Goal: Task Accomplishment & Management: Manage account settings

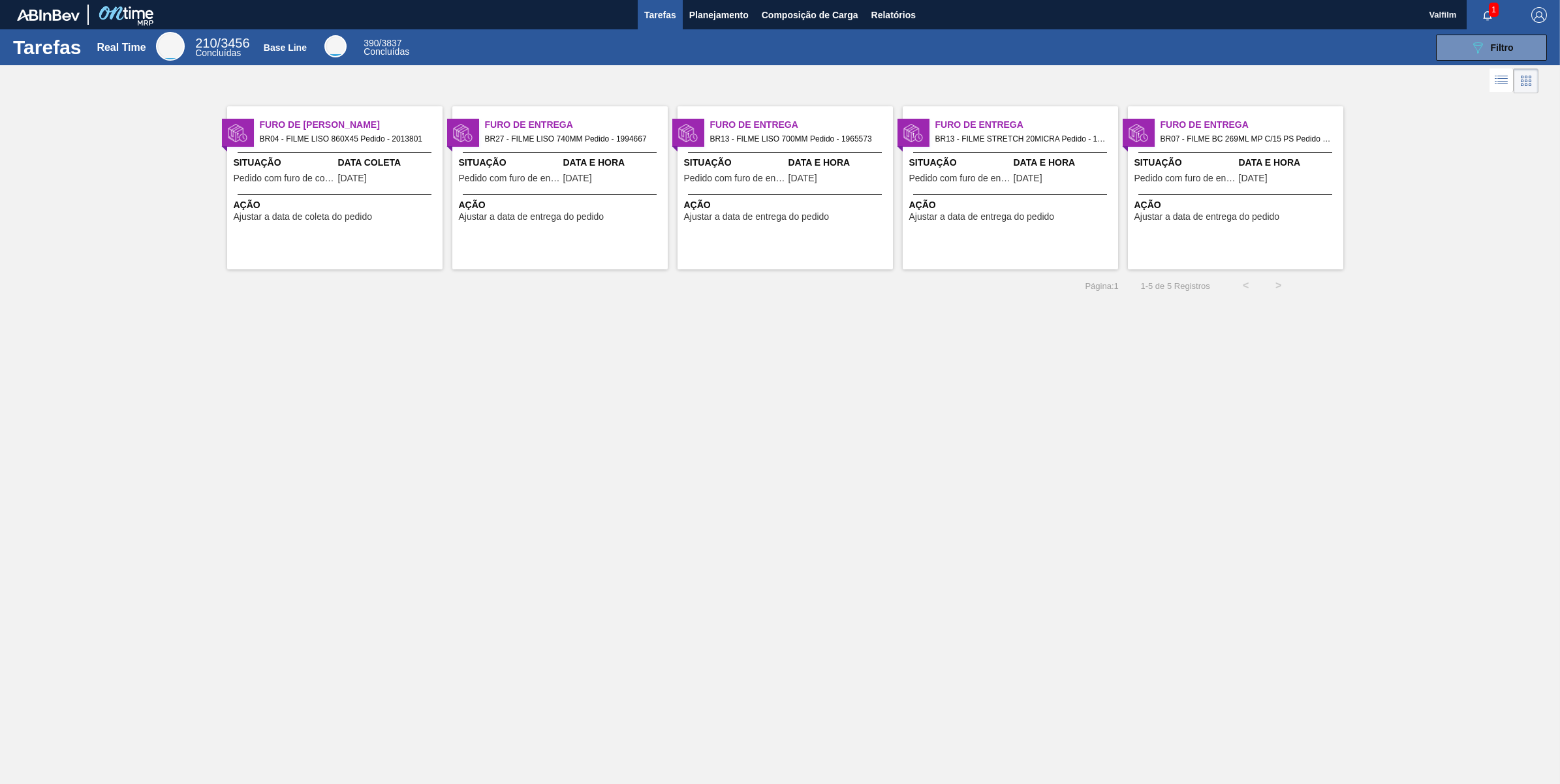
click at [343, 176] on span "[DATE]" at bounding box center [352, 178] width 28 height 10
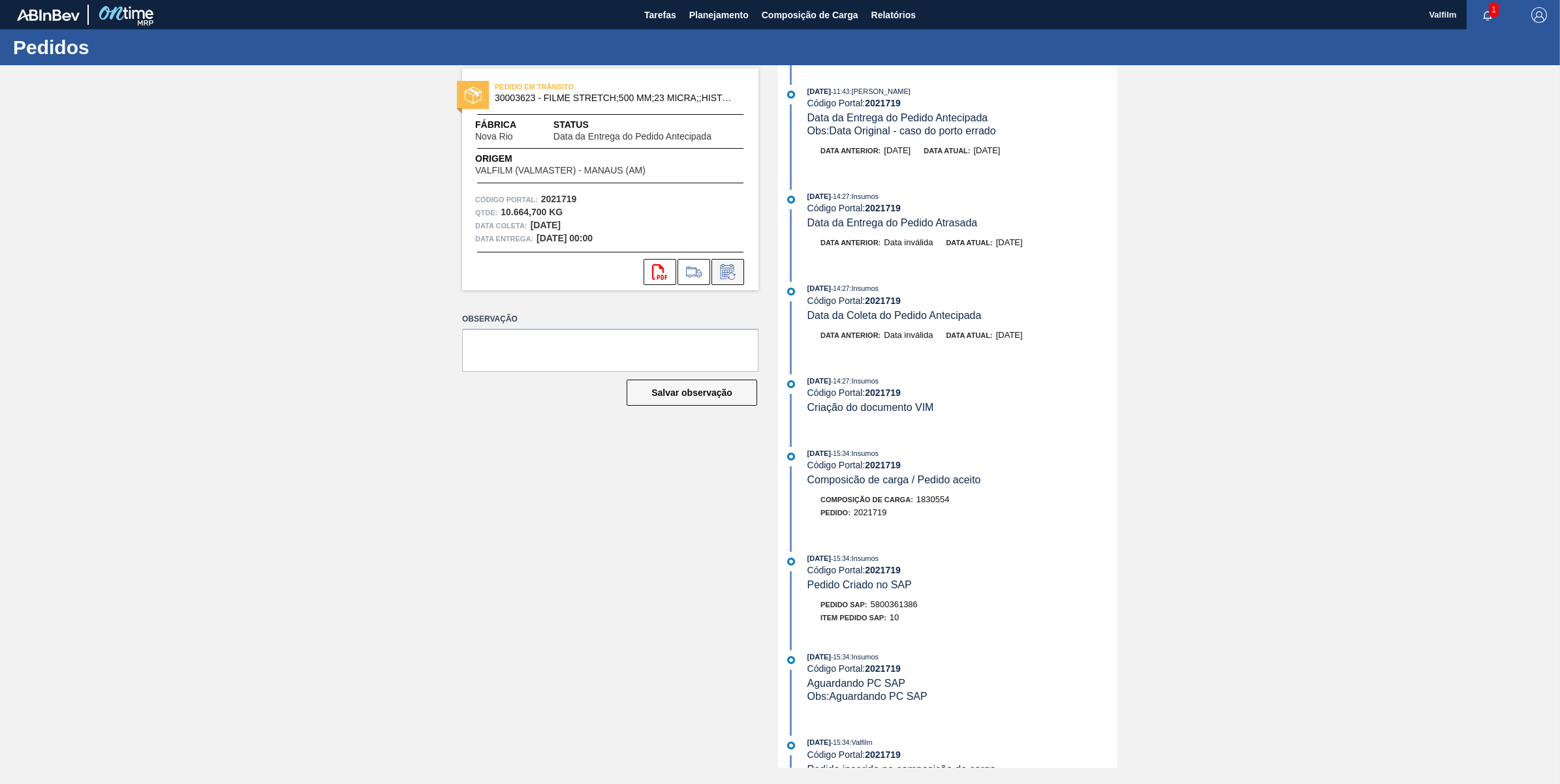
click at [719, 268] on icon at bounding box center [728, 272] width 21 height 15
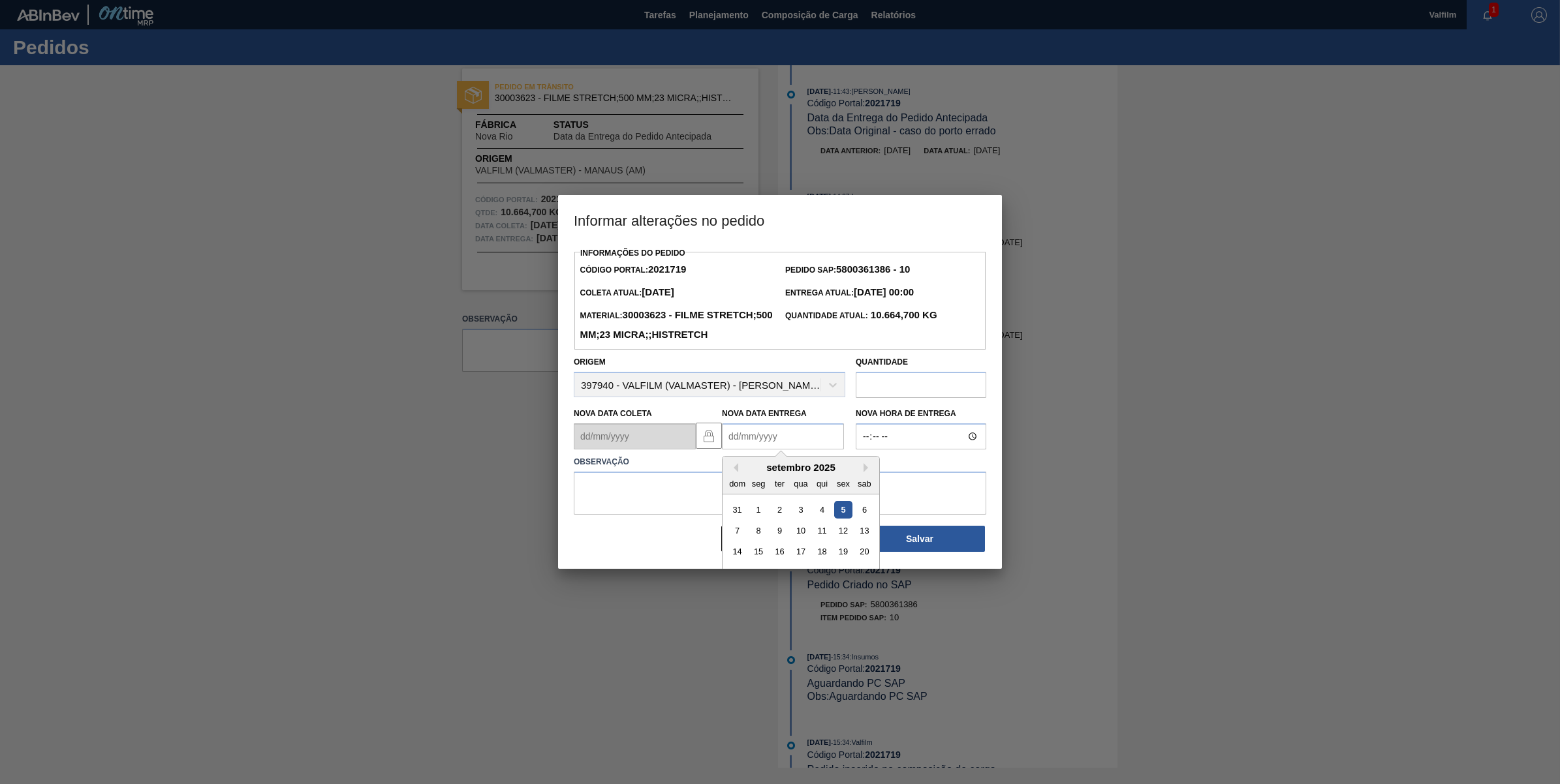
click at [762, 449] on Entrega2021719 "Nova Data Entrega" at bounding box center [783, 437] width 122 height 26
click at [842, 540] on div "12" at bounding box center [842, 531] width 17 height 17
type Entrega2021719 "[DATE]"
click at [810, 496] on textarea at bounding box center [780, 492] width 412 height 43
type textarea "Ajuste de data"
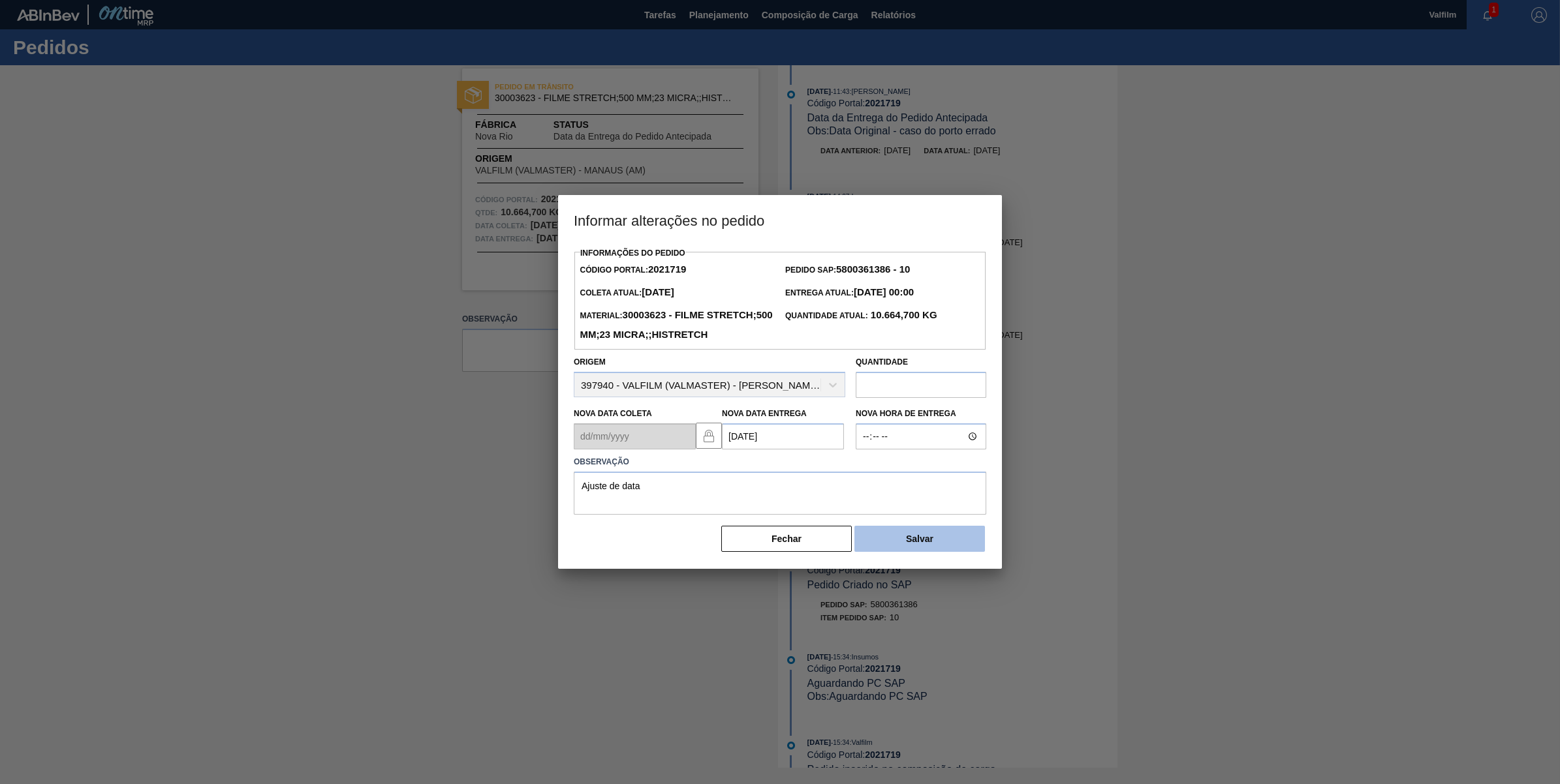
click at [876, 552] on button "Salvar" at bounding box center [919, 539] width 130 height 26
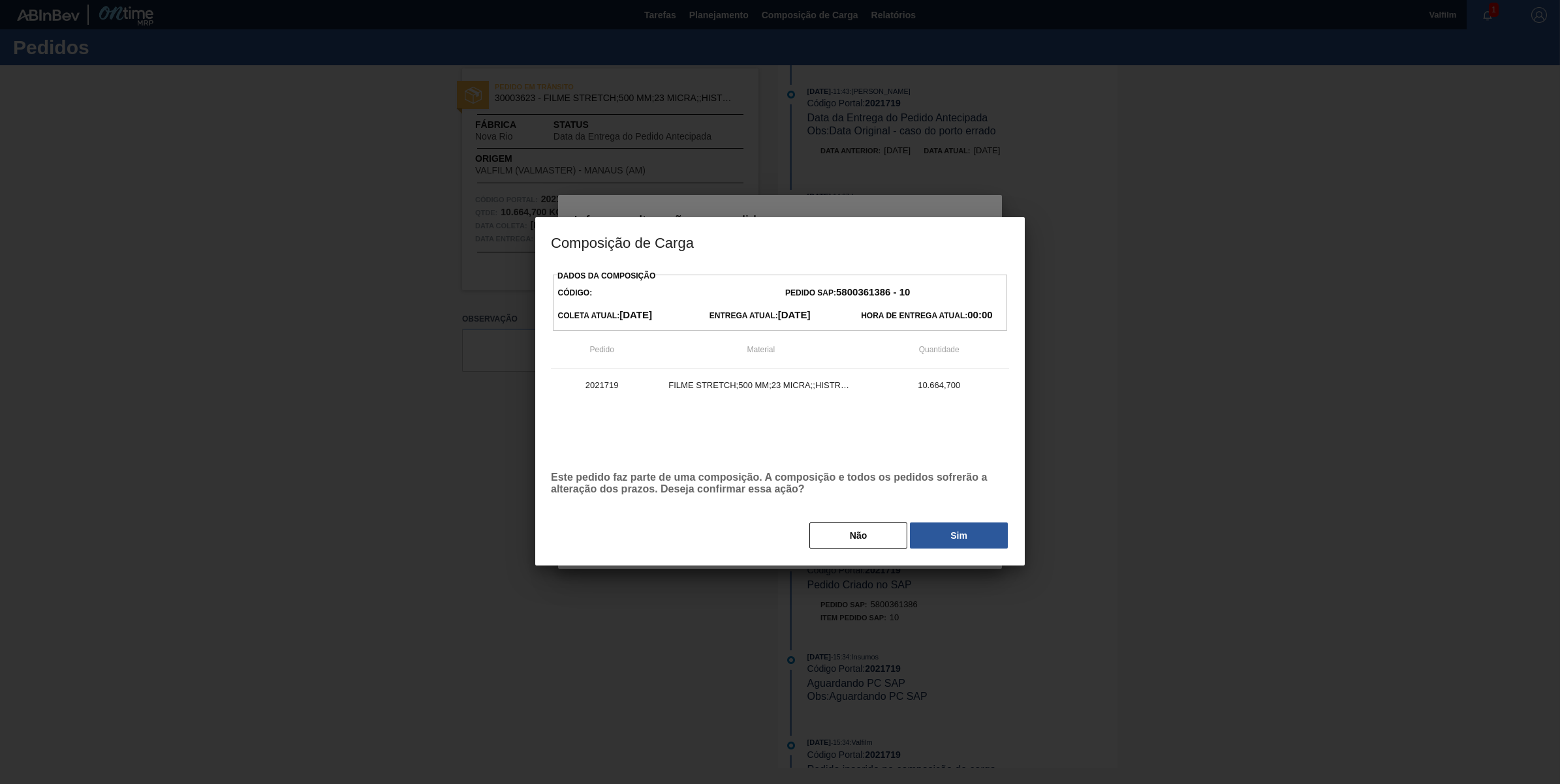
click at [956, 524] on button "Sim" at bounding box center [958, 535] width 98 height 26
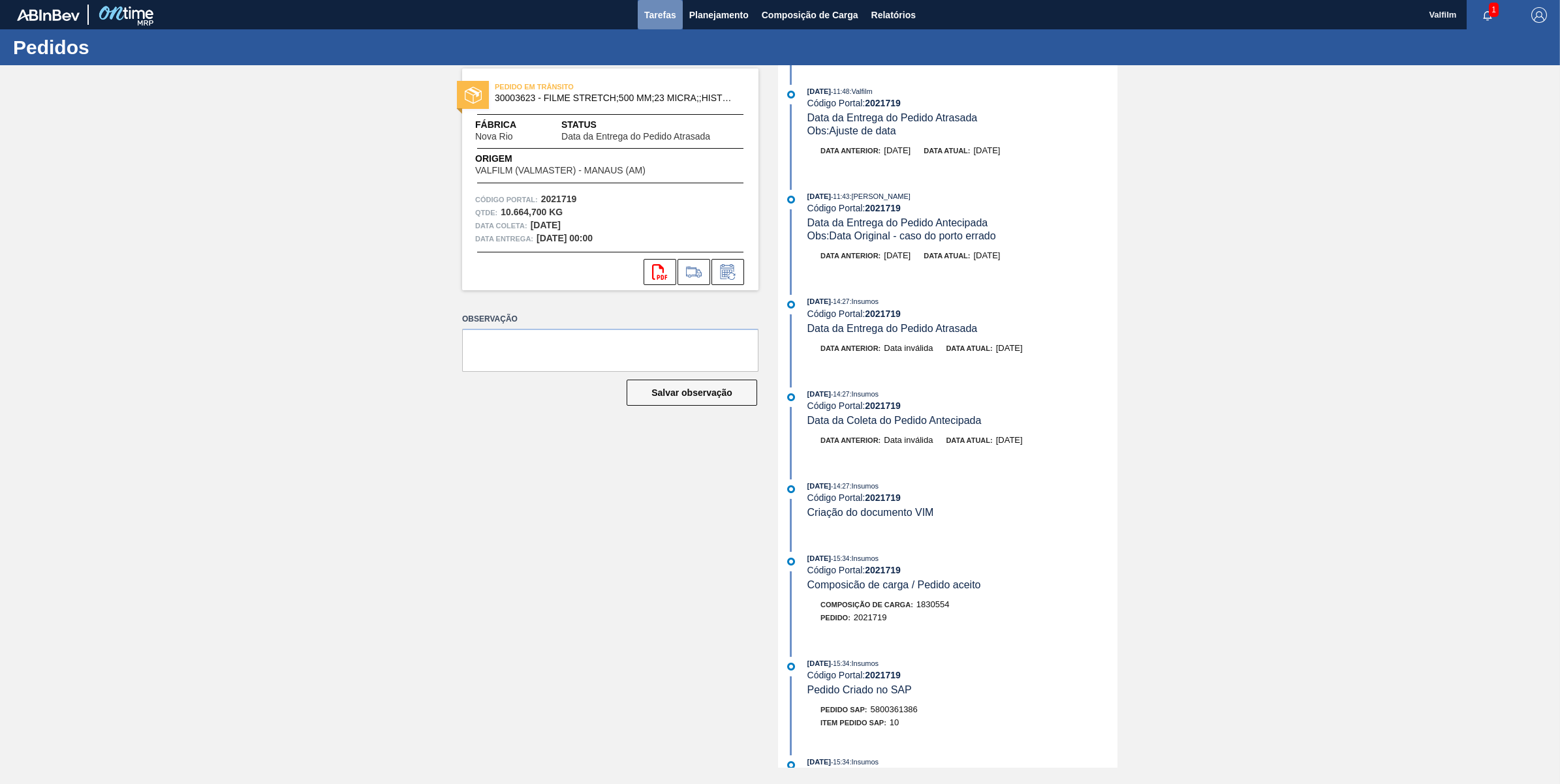
click at [651, 18] on span "Tarefas" at bounding box center [659, 15] width 32 height 15
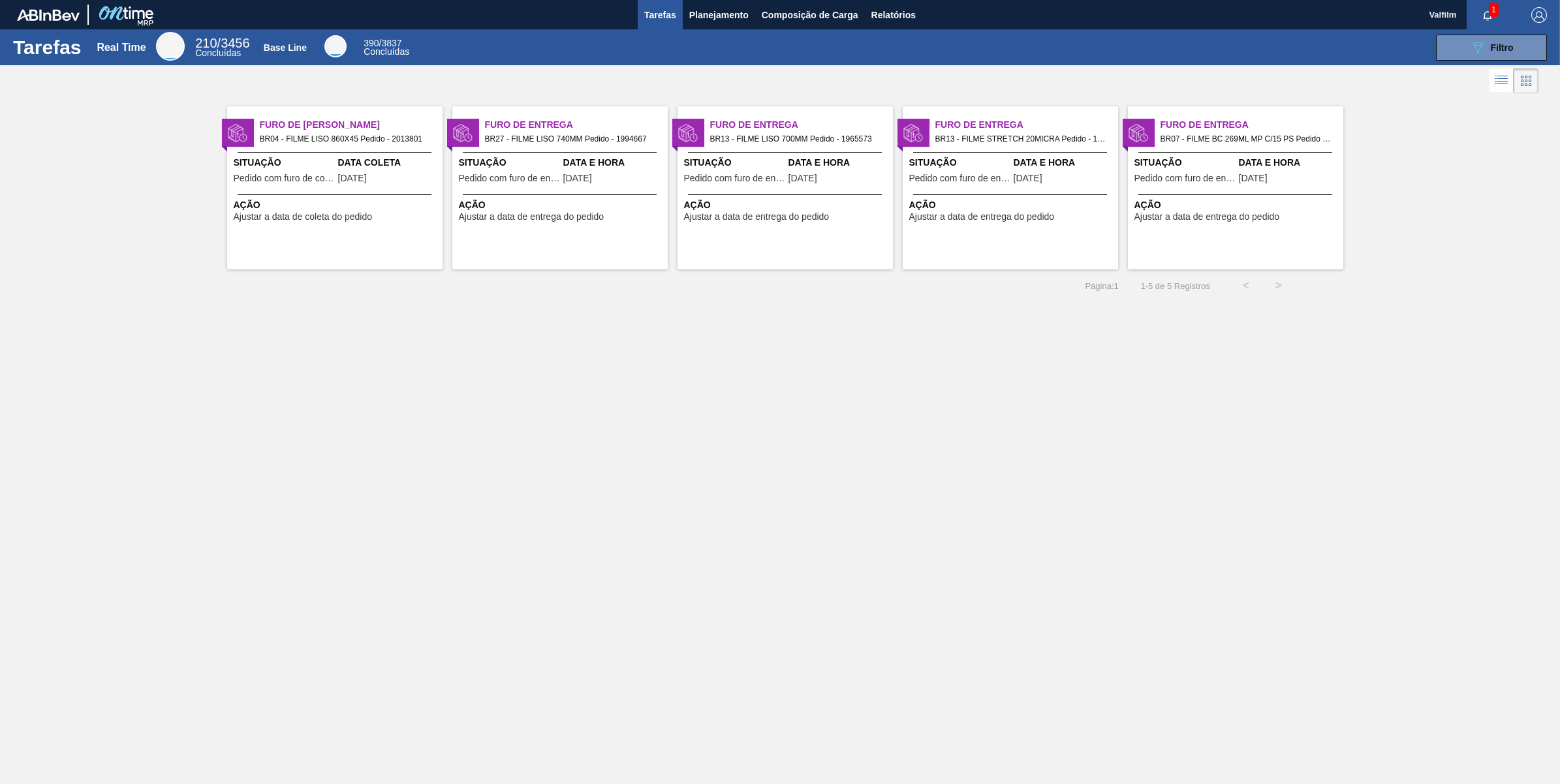
click at [359, 190] on div "Furo de Coleta BR04 - FILME LISO 860X45 Pedido - 2013801 Situação Pedido com fu…" at bounding box center [335, 188] width 215 height 163
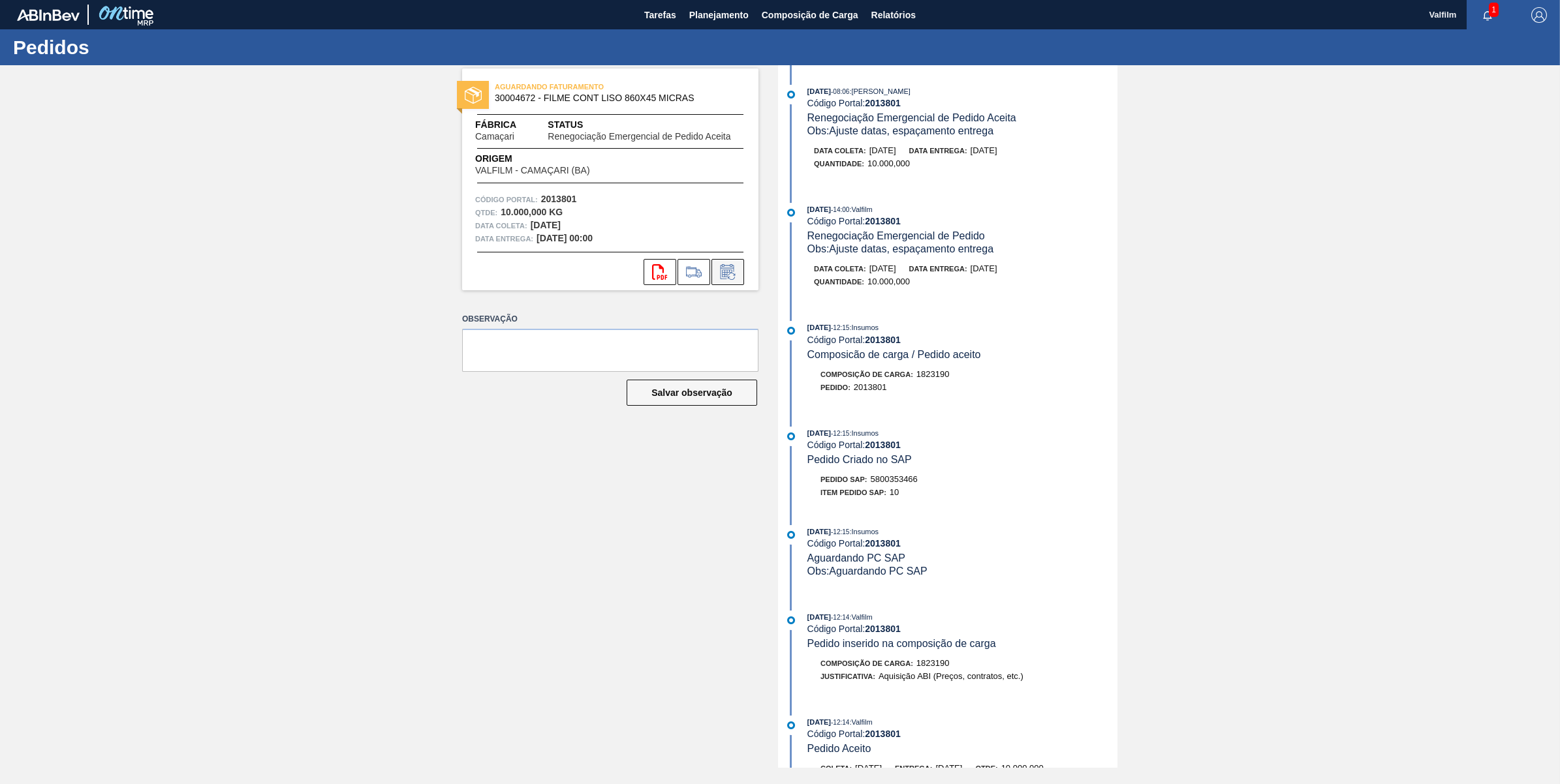
click at [723, 273] on icon at bounding box center [728, 272] width 21 height 15
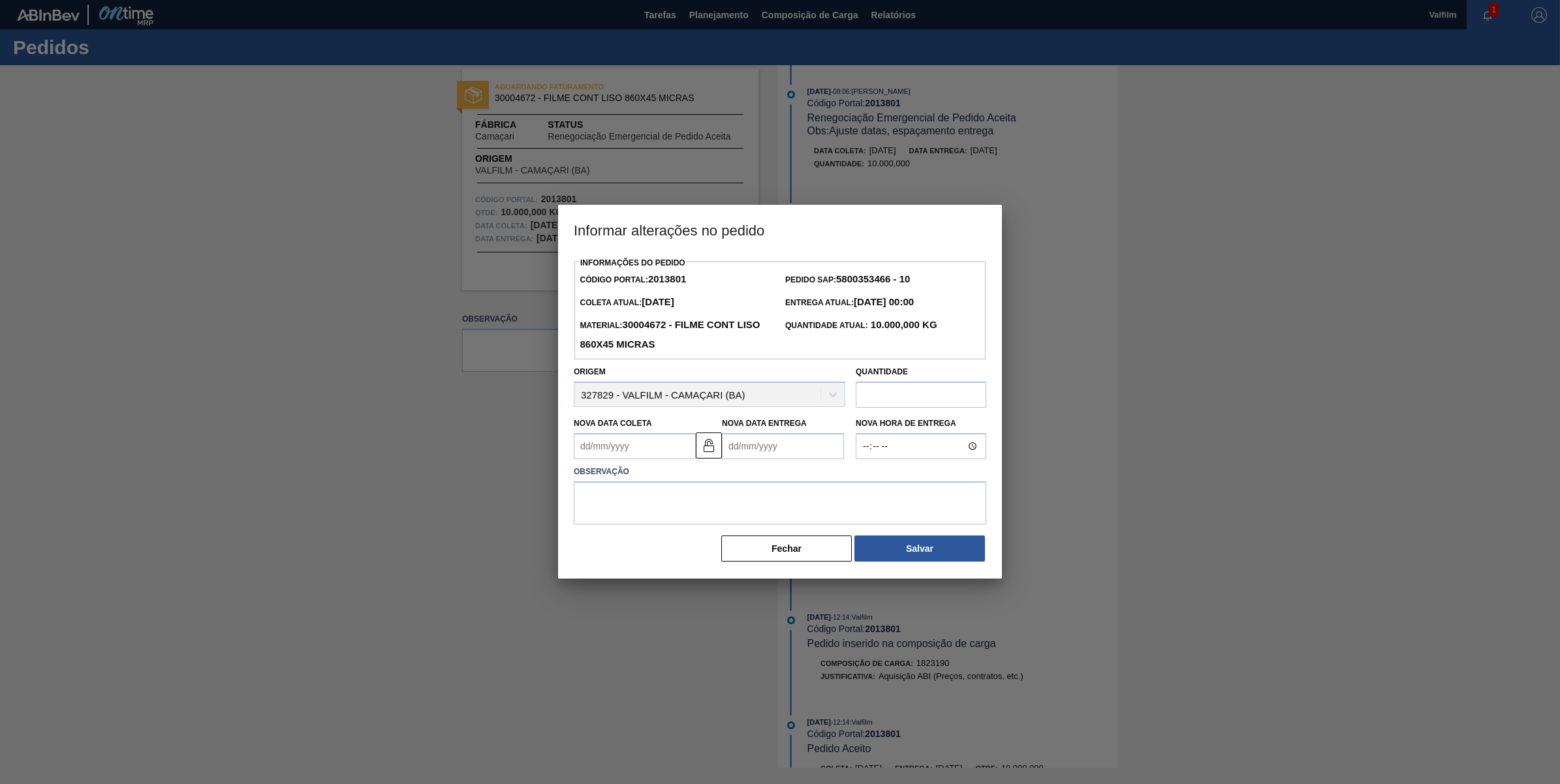
click at [674, 452] on Coleta2013801 "Nova Data Coleta" at bounding box center [635, 446] width 122 height 26
click at [692, 522] on div "5" at bounding box center [694, 519] width 17 height 17
type Coleta2013801 "[DATE]"
click at [751, 449] on Entrega2013801 "Nova Data Entrega" at bounding box center [783, 446] width 122 height 26
click at [743, 480] on div "setembro 2025" at bounding box center [801, 477] width 157 height 11
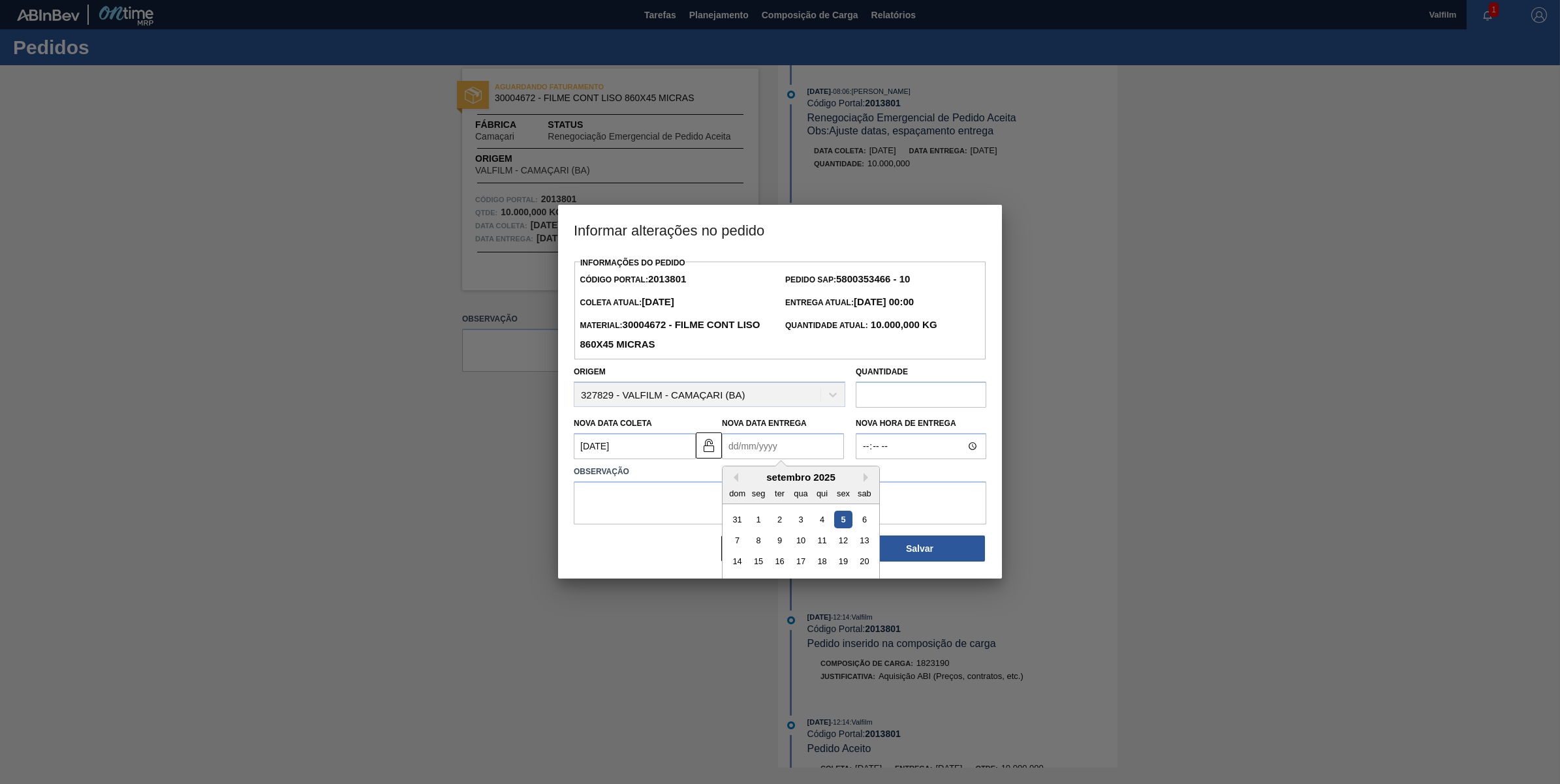
click at [845, 522] on div "5" at bounding box center [842, 519] width 17 height 17
type Entrega2013801 "[DATE]"
click at [750, 494] on textarea at bounding box center [780, 502] width 412 height 43
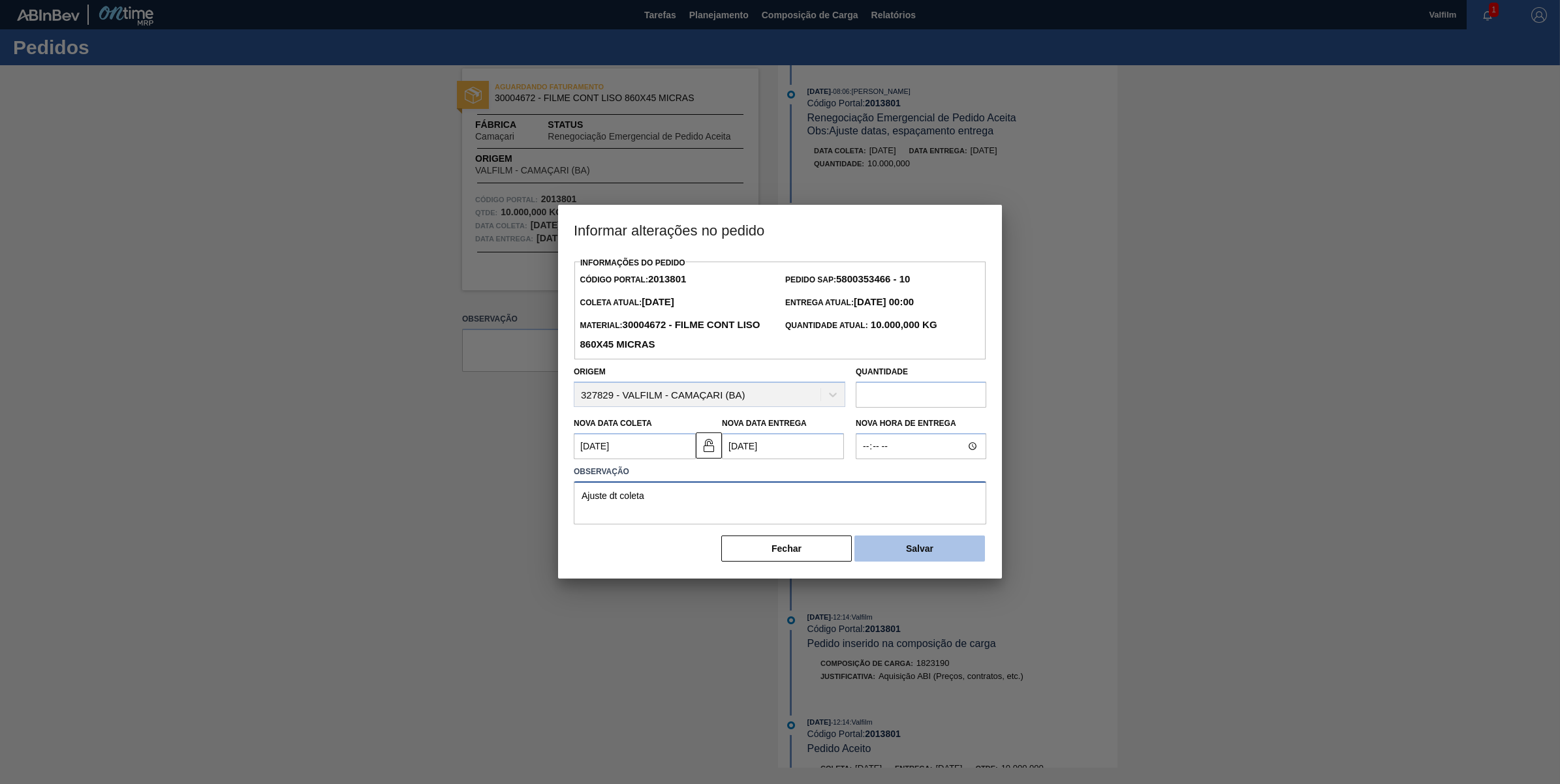
type textarea "Ajuste dt coleta"
click at [928, 552] on button "Salvar" at bounding box center [919, 549] width 130 height 26
click at [932, 546] on button "Salvar" at bounding box center [919, 549] width 130 height 26
drag, startPoint x: 920, startPoint y: 564, endPoint x: 931, endPoint y: 549, distance: 18.6
click at [930, 549] on div "Informações do Pedido Código Portal: 2013801 Pedido SAP: 5800353466 - 10 Coleta…" at bounding box center [780, 416] width 444 height 325
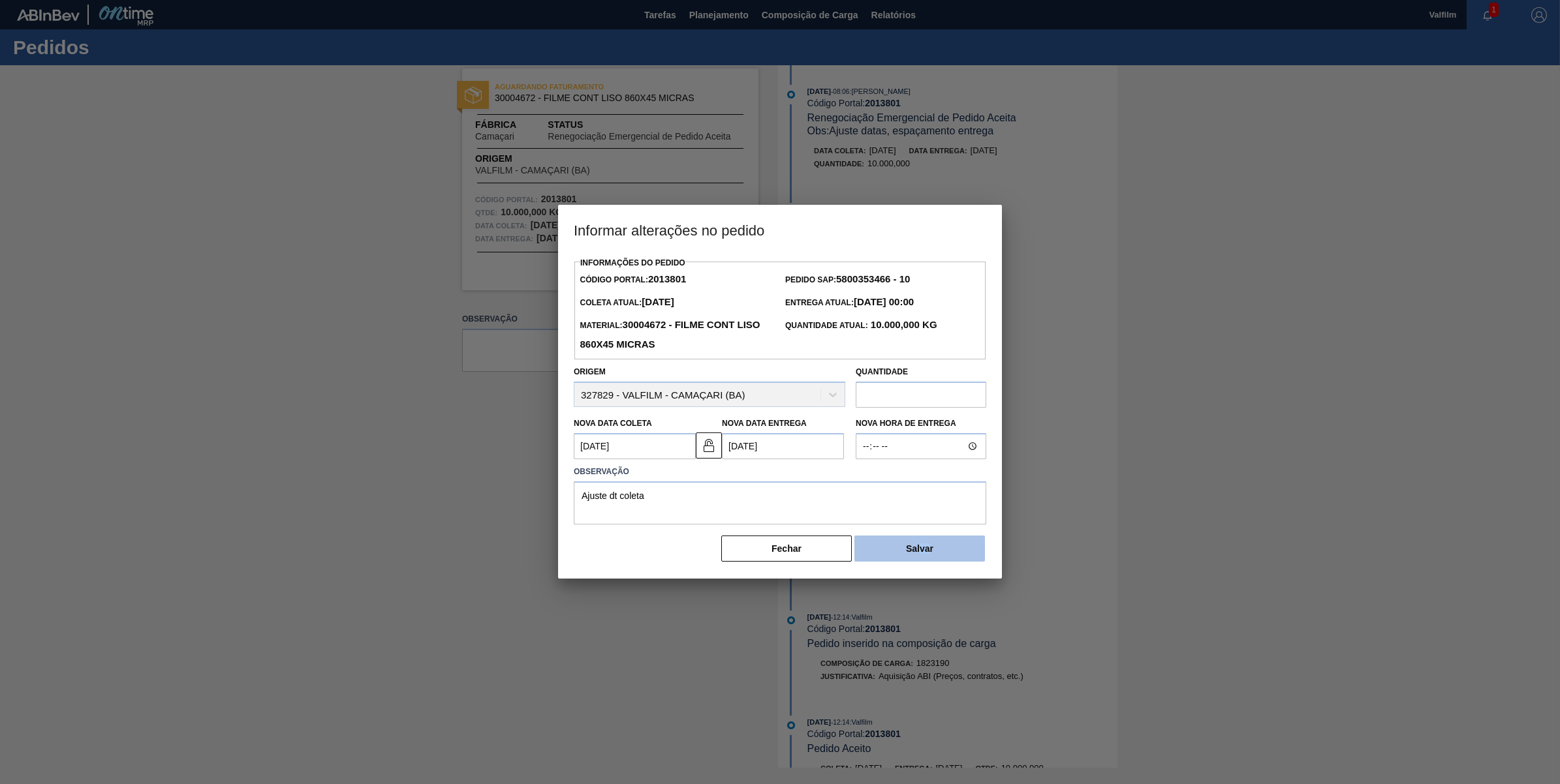
click at [931, 549] on button "Salvar" at bounding box center [919, 549] width 130 height 26
click at [798, 506] on textarea "Ajuste dt coleta" at bounding box center [780, 502] width 412 height 43
click at [805, 438] on Entrega2013801 "[DATE]" at bounding box center [783, 446] width 122 height 26
drag, startPoint x: 840, startPoint y: 520, endPoint x: 892, endPoint y: 547, distance: 58.6
click at [840, 520] on div "5" at bounding box center [842, 519] width 17 height 17
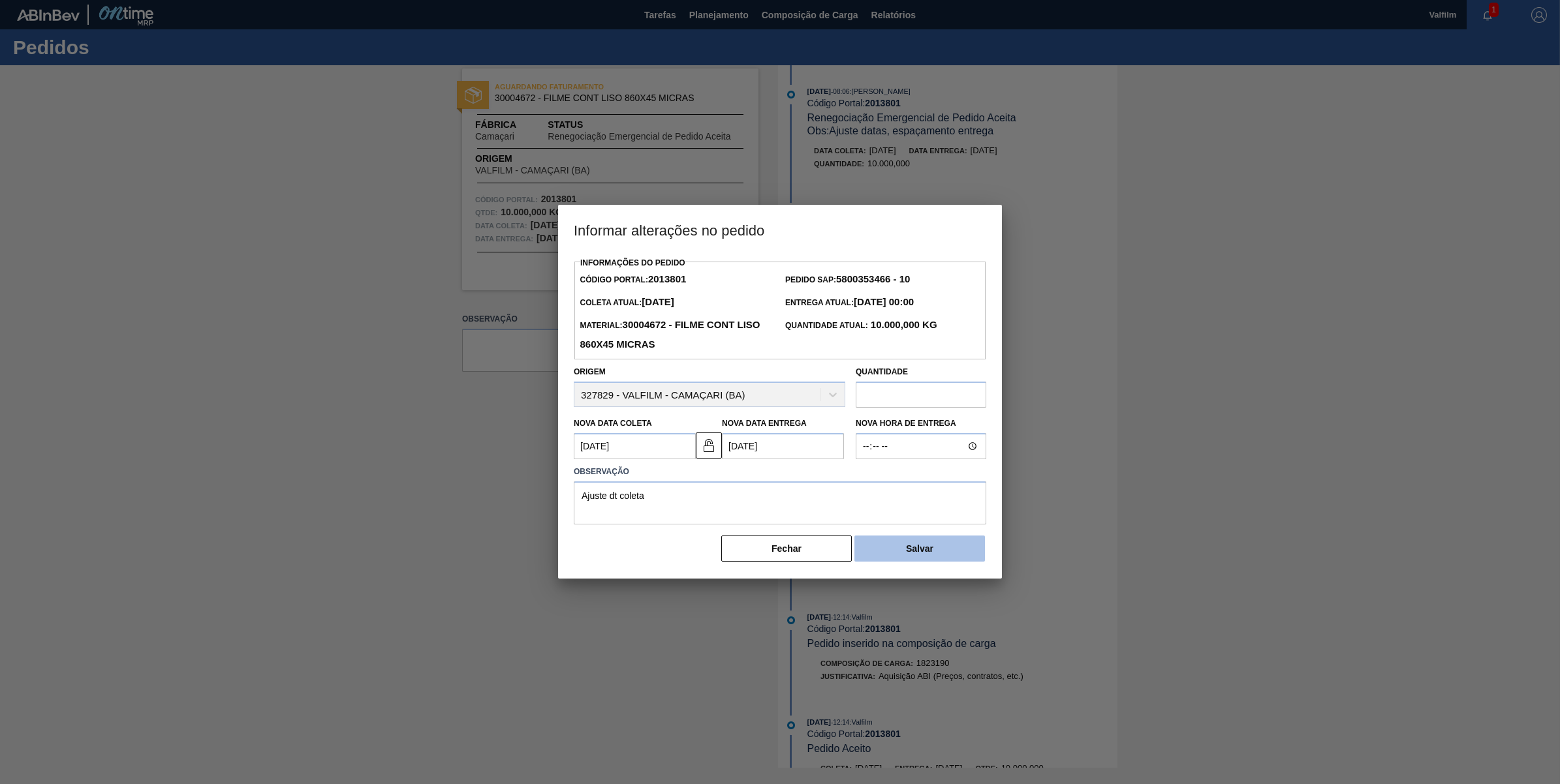
click at [905, 545] on button "Salvar" at bounding box center [919, 549] width 130 height 26
click at [787, 501] on textarea "Ajuste dt coleta" at bounding box center [780, 502] width 412 height 43
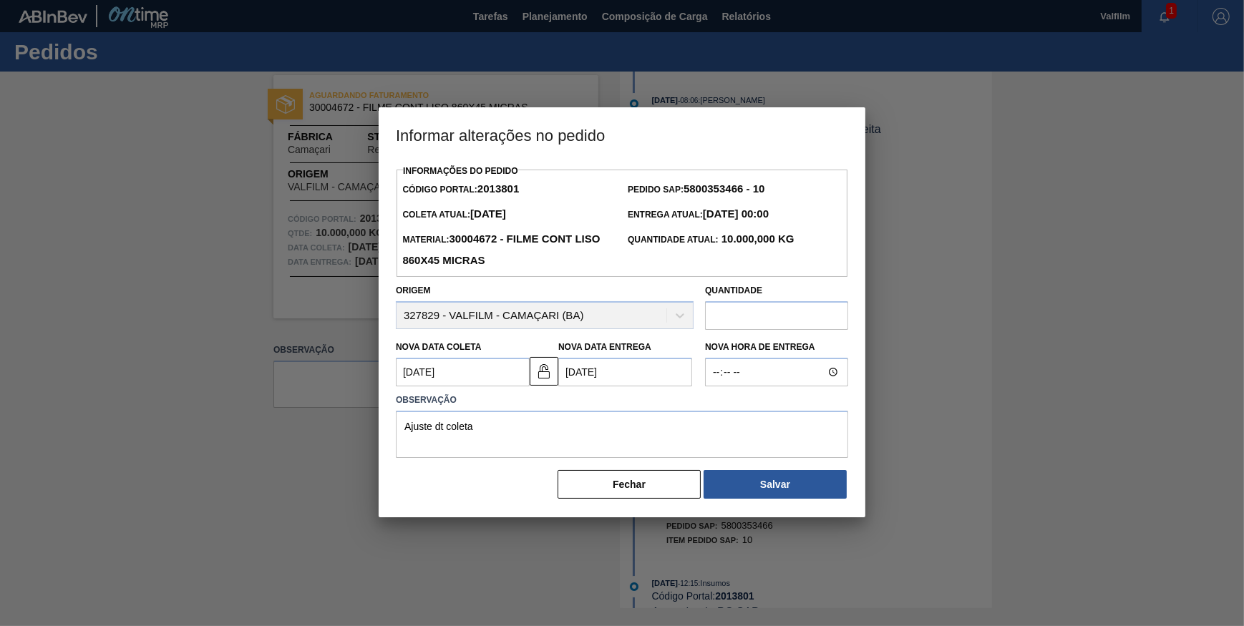
click at [753, 0] on body "Tarefas Planejamento Composição de Carga Relatórios Valfilm 1 Marcar todas como…" at bounding box center [622, 0] width 1244 height 0
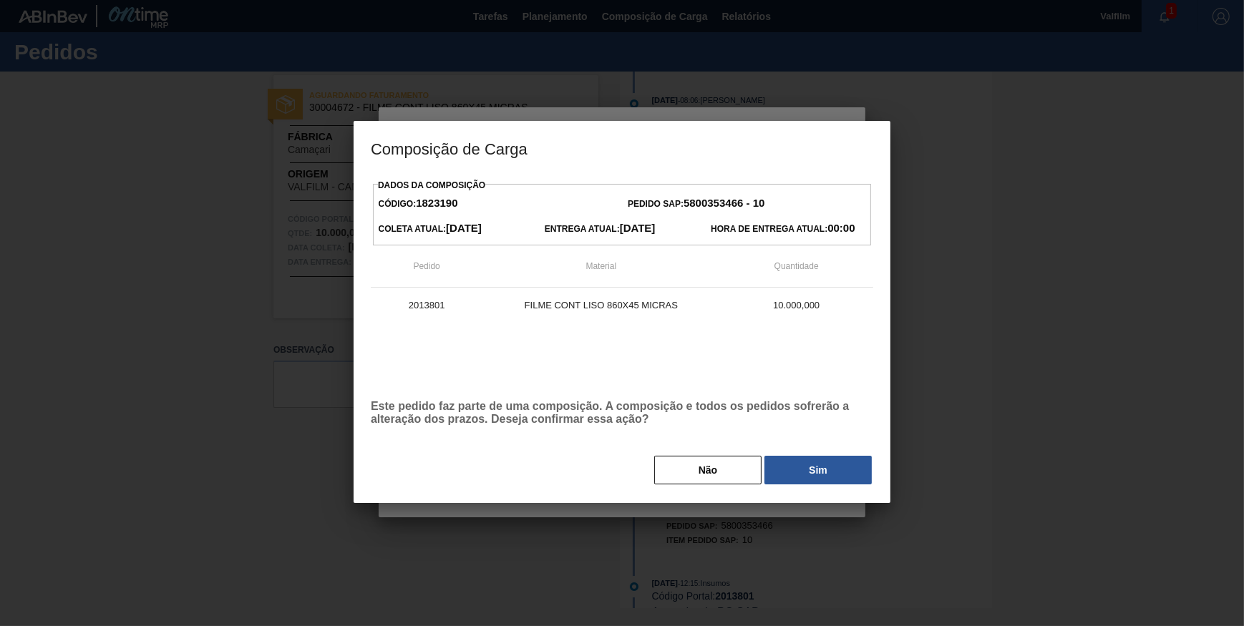
click at [753, 490] on div "Dados da Composição Código: 1823190 Pedido SAP: 5800353466 - 10 Coleta Atual: […" at bounding box center [622, 339] width 537 height 328
click at [802, 476] on button "Sim" at bounding box center [817, 470] width 107 height 29
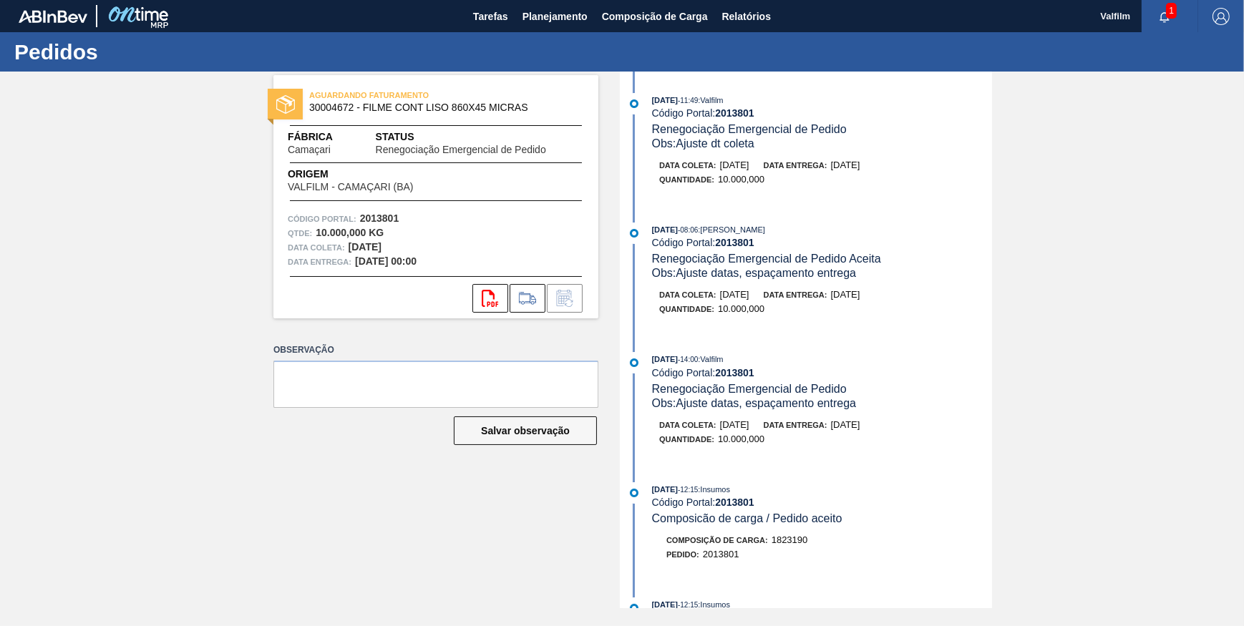
click at [1170, 14] on span "1" at bounding box center [1171, 11] width 11 height 16
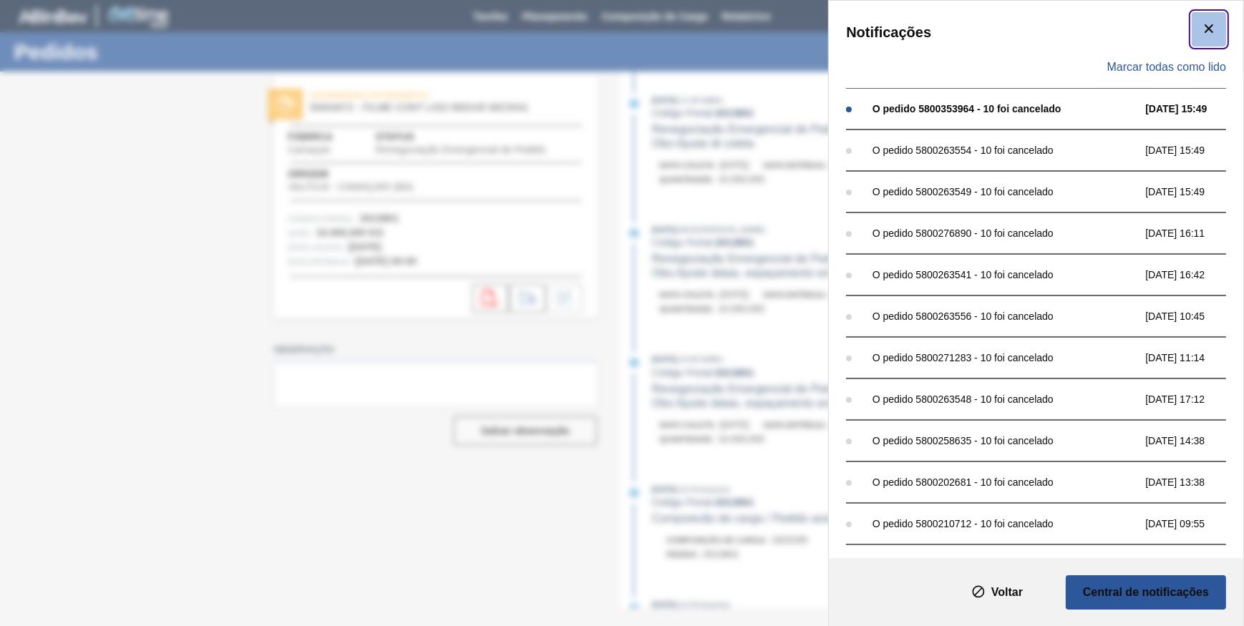
click at [1208, 29] on icon "botão de ícone" at bounding box center [1209, 28] width 9 height 9
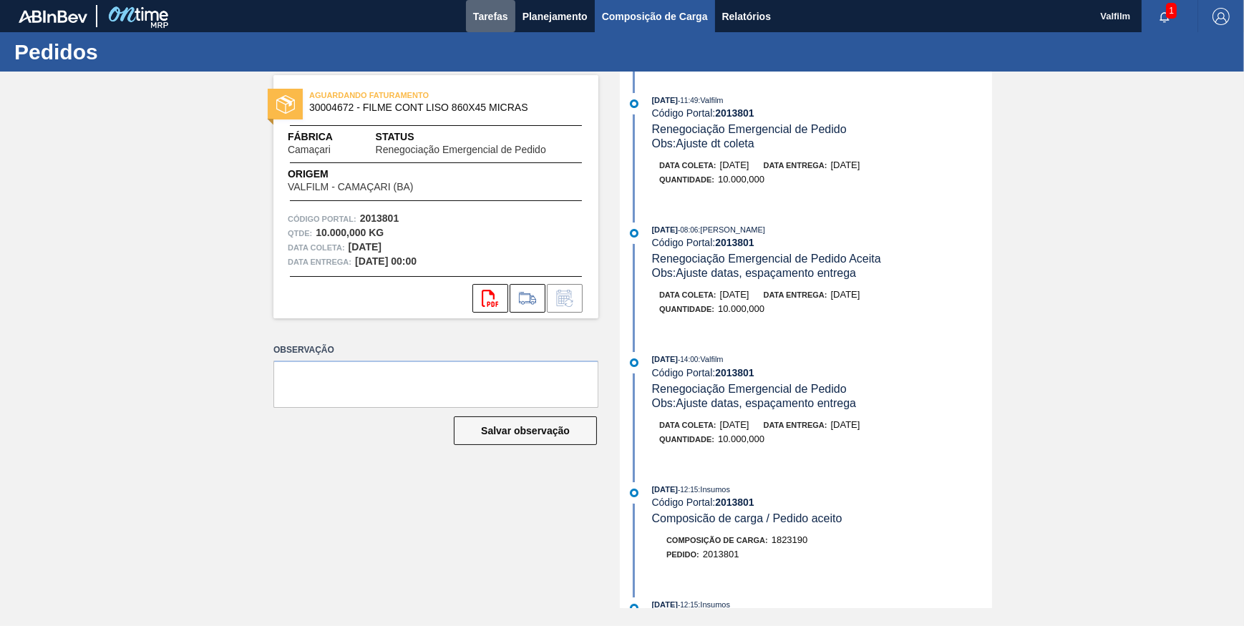
drag, startPoint x: 495, startPoint y: 16, endPoint x: 635, endPoint y: 17, distance: 139.6
click at [495, 16] on span "Tarefas" at bounding box center [490, 16] width 35 height 17
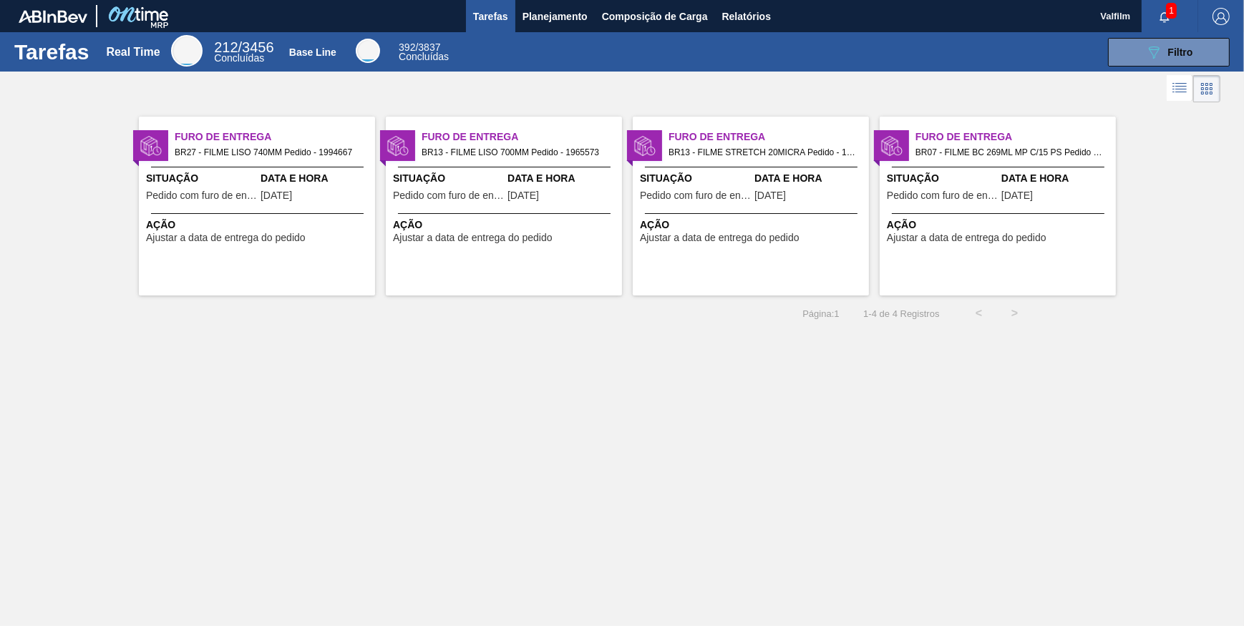
click at [281, 170] on div "Furo de Entrega BR27 - FILME LISO 740MM Pedido - 1994667 Situação Pedido com fu…" at bounding box center [257, 206] width 236 height 179
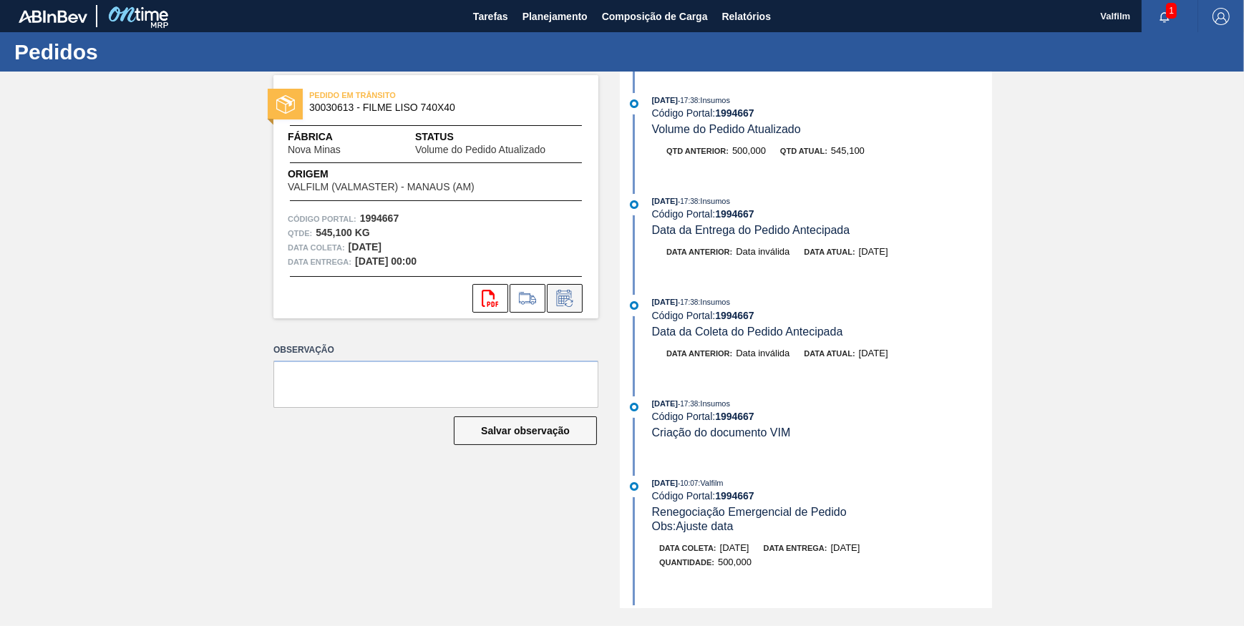
click at [570, 301] on icon at bounding box center [564, 298] width 23 height 17
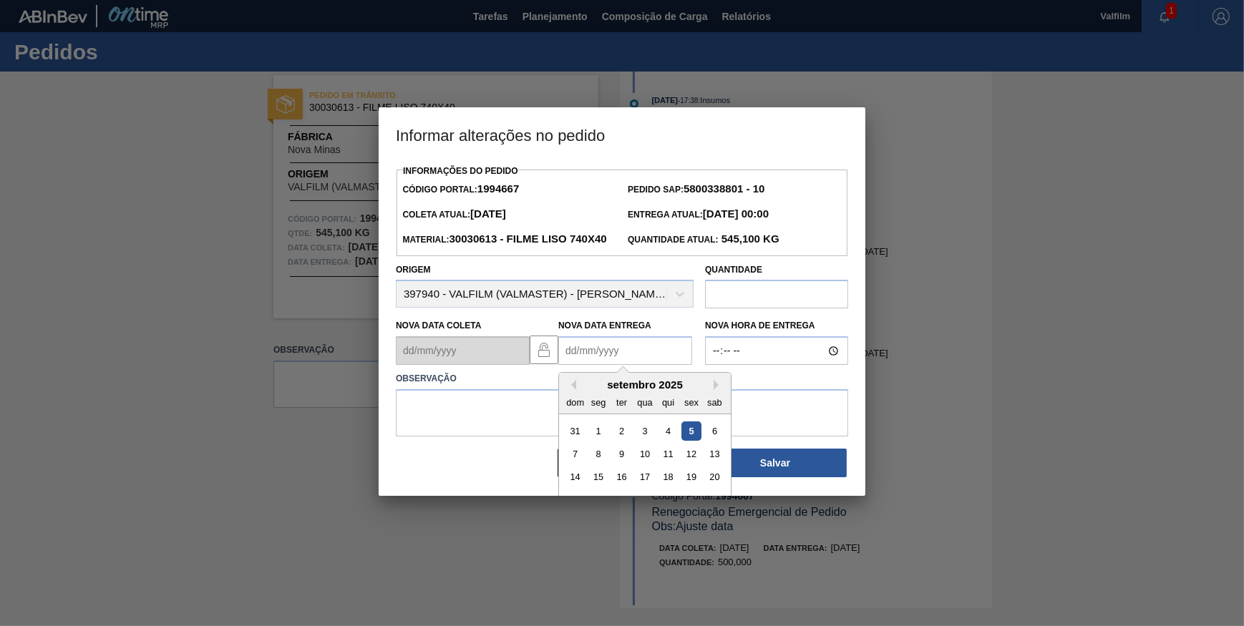
click at [594, 365] on Entrega1994667 "Nova Data Entrega" at bounding box center [625, 350] width 134 height 29
click at [696, 487] on div "19" at bounding box center [690, 477] width 19 height 19
type Entrega1994667 "[DATE]"
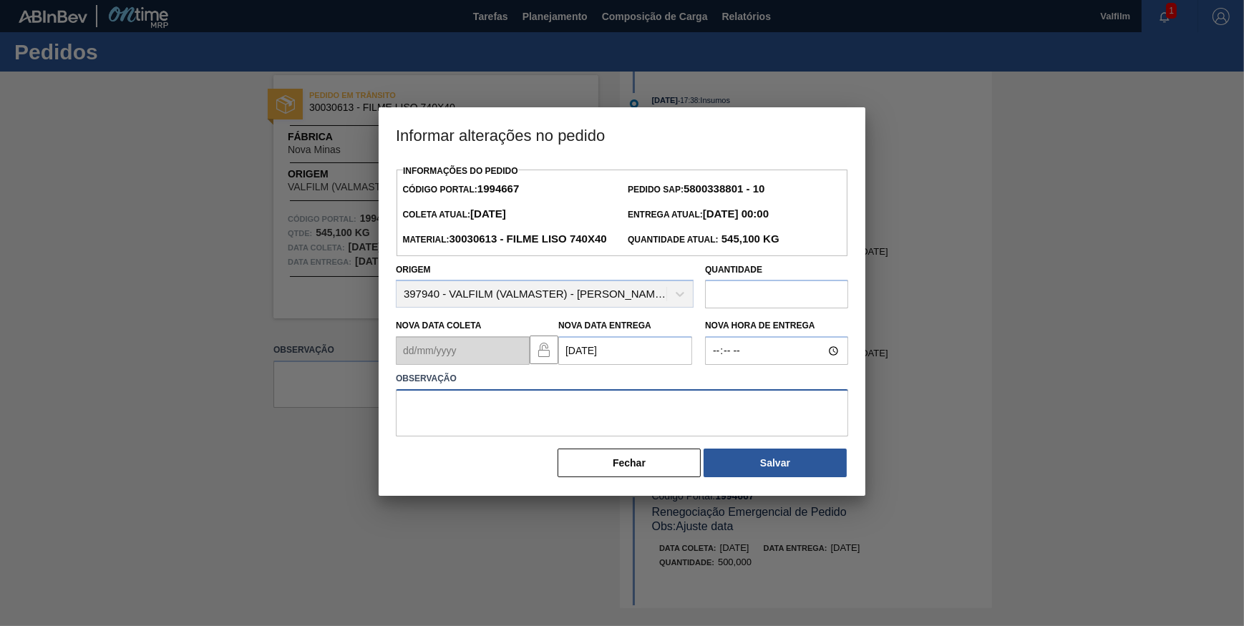
click at [664, 437] on textarea at bounding box center [622, 412] width 452 height 47
type textarea "DATA ORIGINAL"
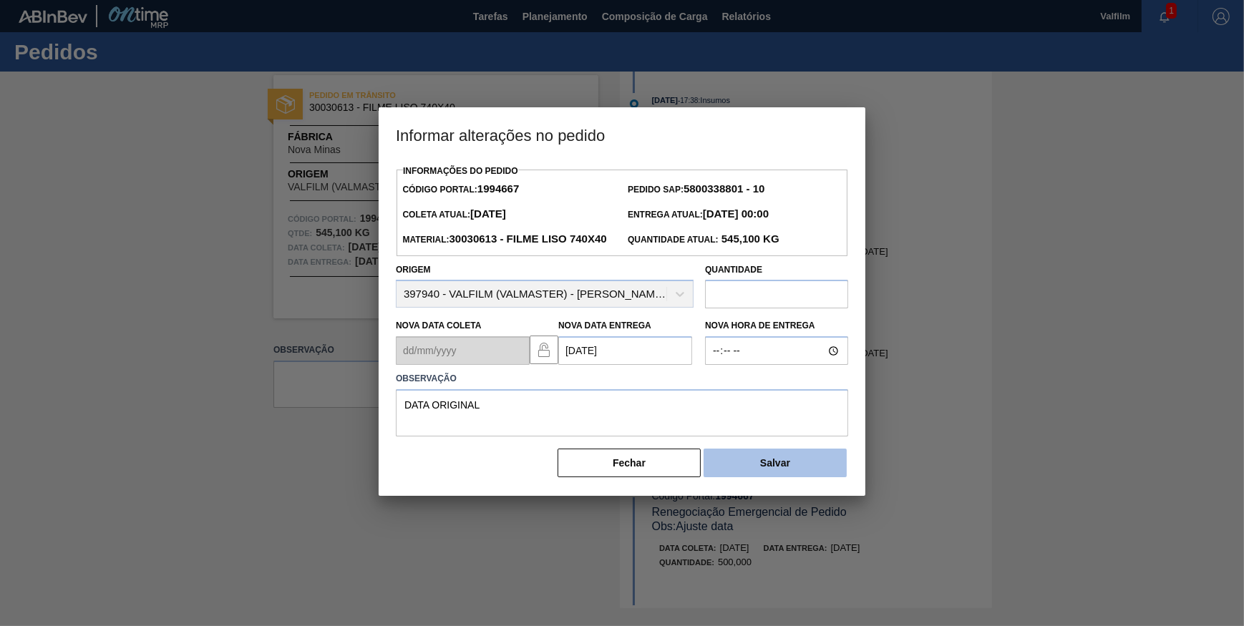
click at [821, 477] on button "Salvar" at bounding box center [775, 463] width 143 height 29
click at [823, 476] on button "Salvar" at bounding box center [775, 463] width 143 height 29
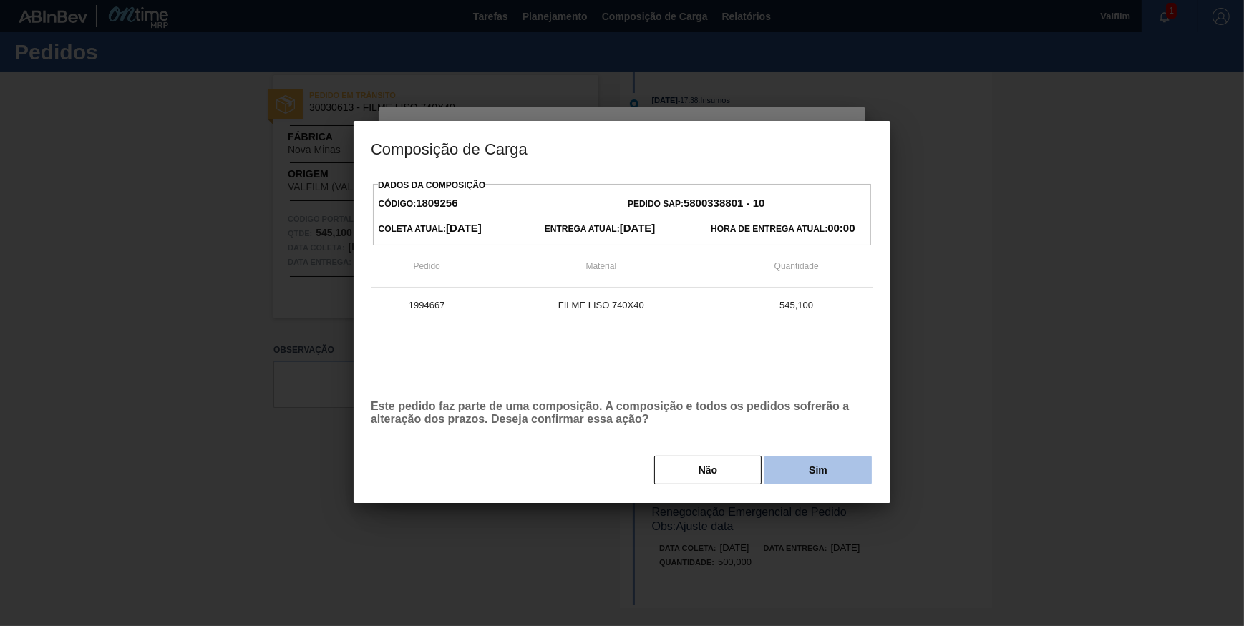
click at [815, 479] on button "Sim" at bounding box center [817, 470] width 107 height 29
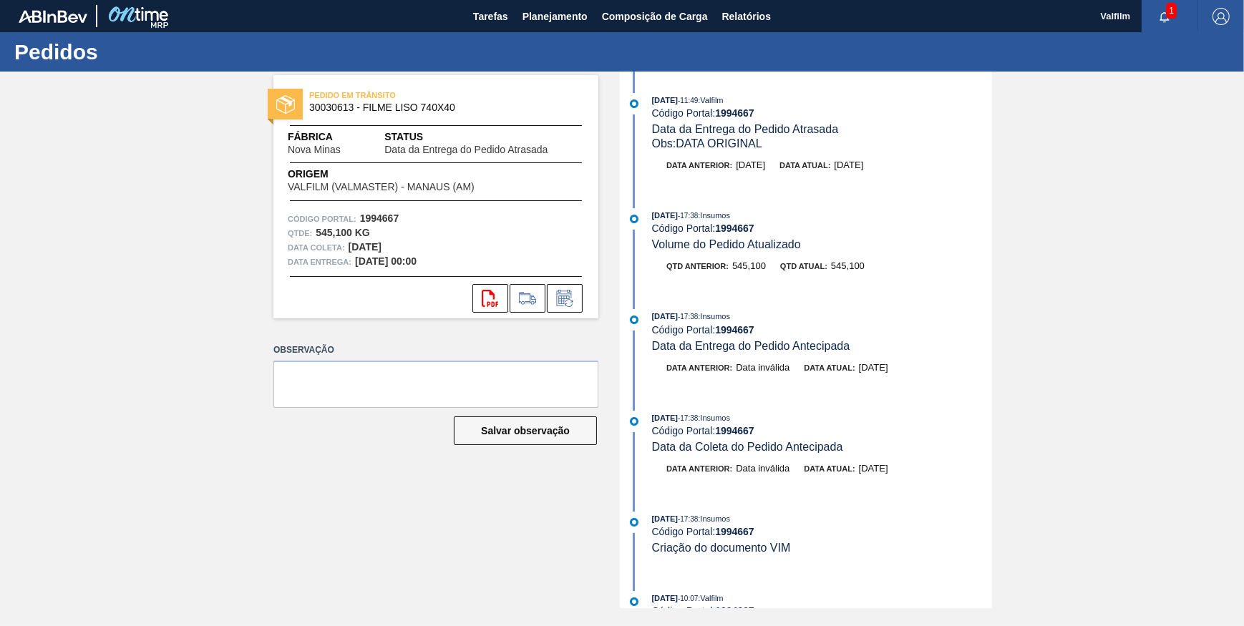
click at [737, 113] on strong "1994667" at bounding box center [734, 112] width 39 height 11
copy strong "1994667"
click at [483, 19] on span "Tarefas" at bounding box center [490, 16] width 35 height 17
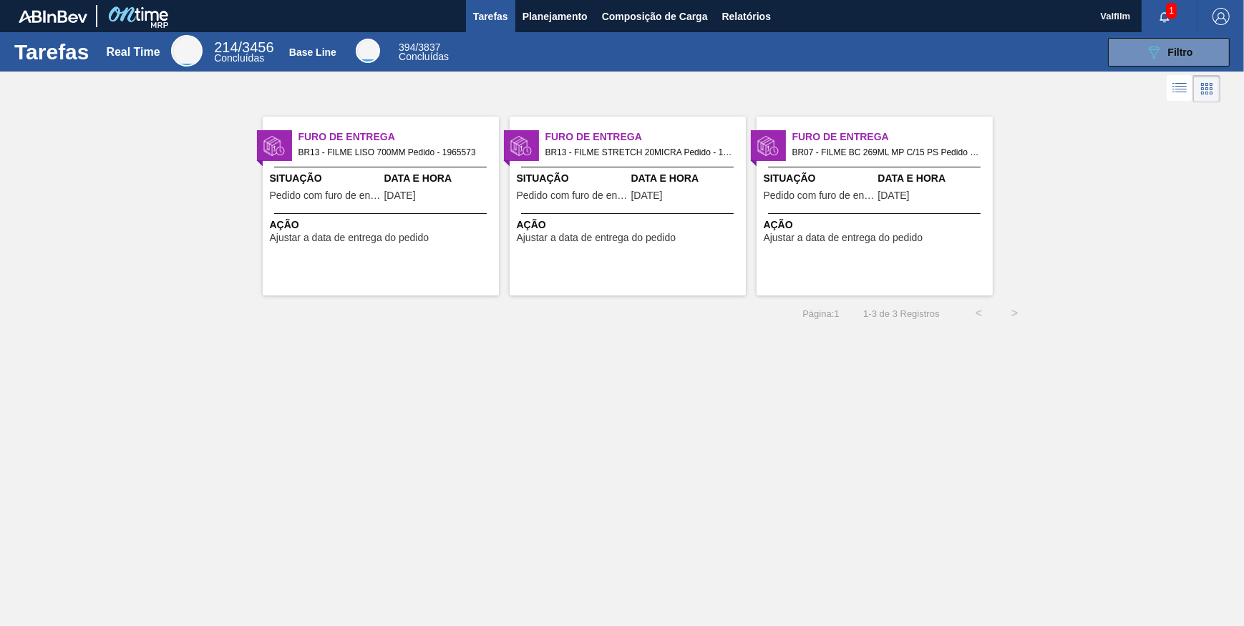
click at [444, 157] on span "BR13 - FILME LISO 700MM Pedido - 1965573" at bounding box center [392, 153] width 189 height 16
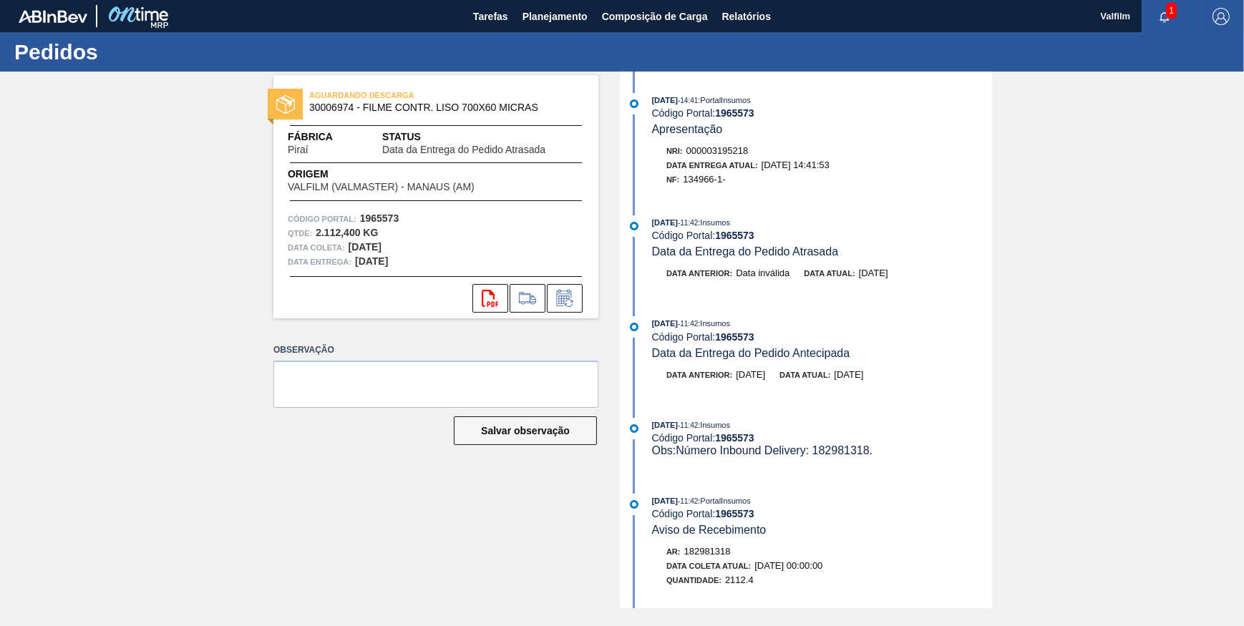
click at [1011, 308] on div "AGUARDANDO DESCARGA 30006974 - FILME CONTR. LISO 700X60 MICRAS Fábrica Piraí St…" at bounding box center [622, 340] width 1244 height 537
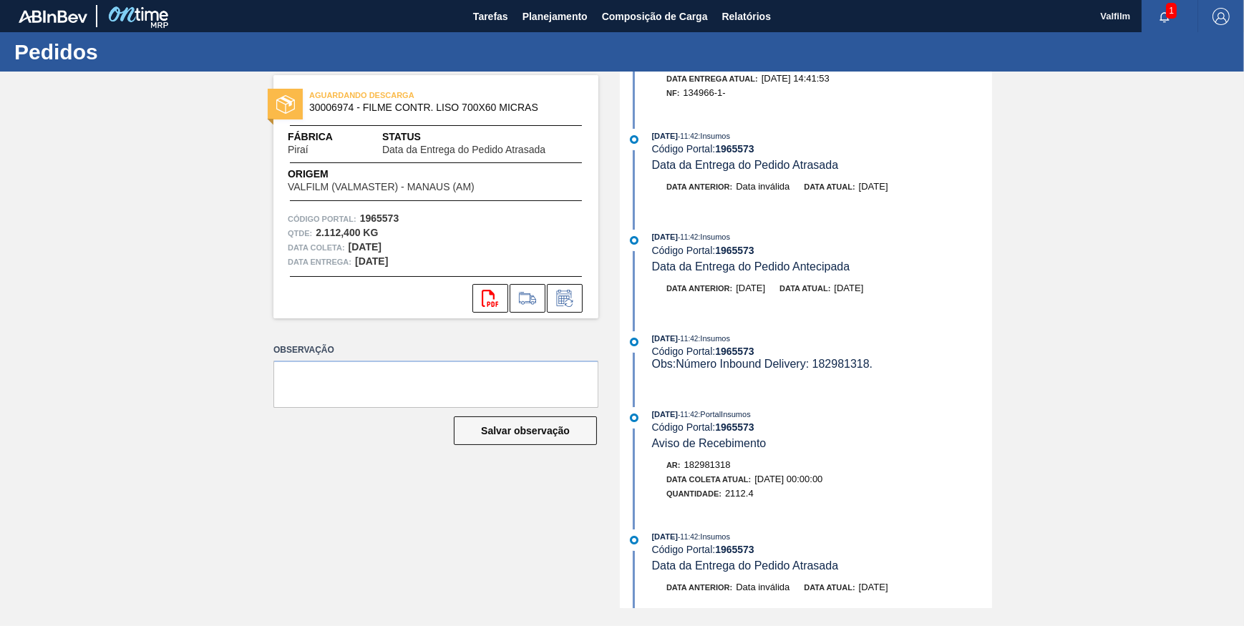
scroll to position [130, 0]
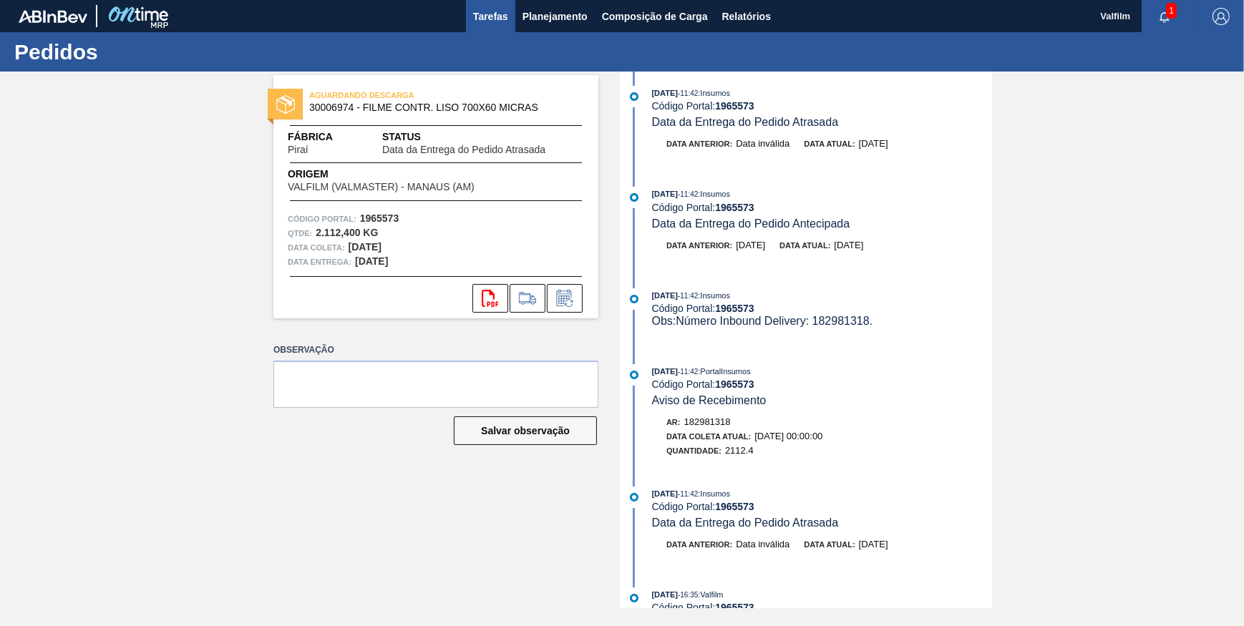
click at [494, 15] on span "Tarefas" at bounding box center [490, 16] width 35 height 17
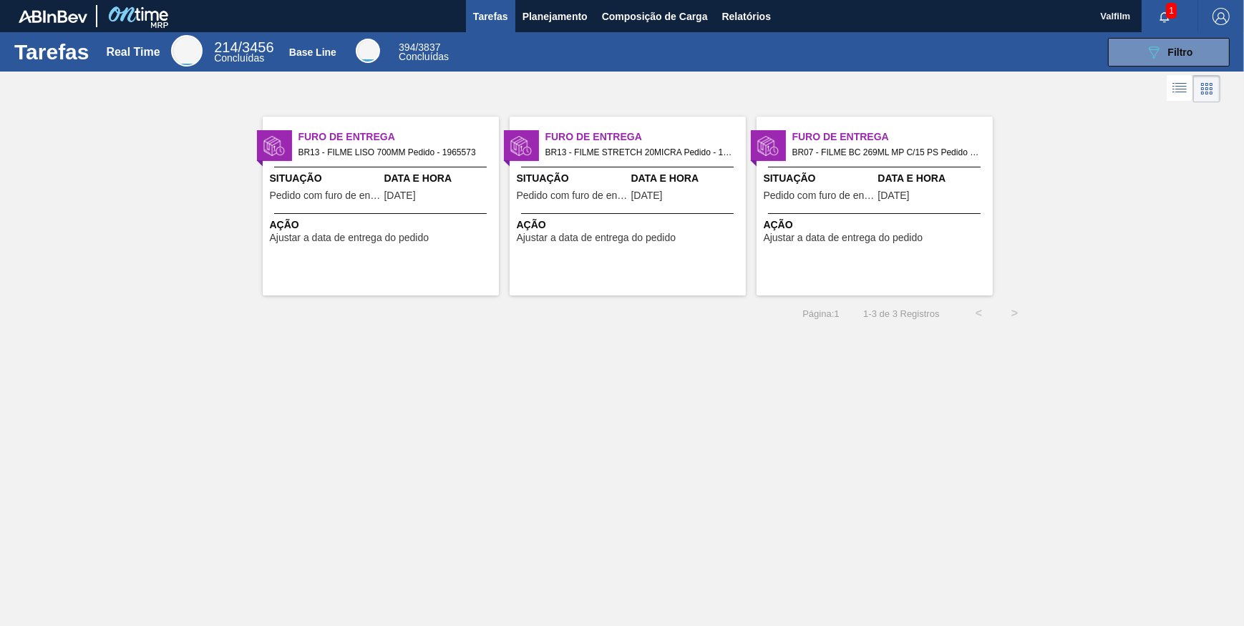
click at [665, 202] on div "Data e Hora [DATE]" at bounding box center [686, 188] width 111 height 35
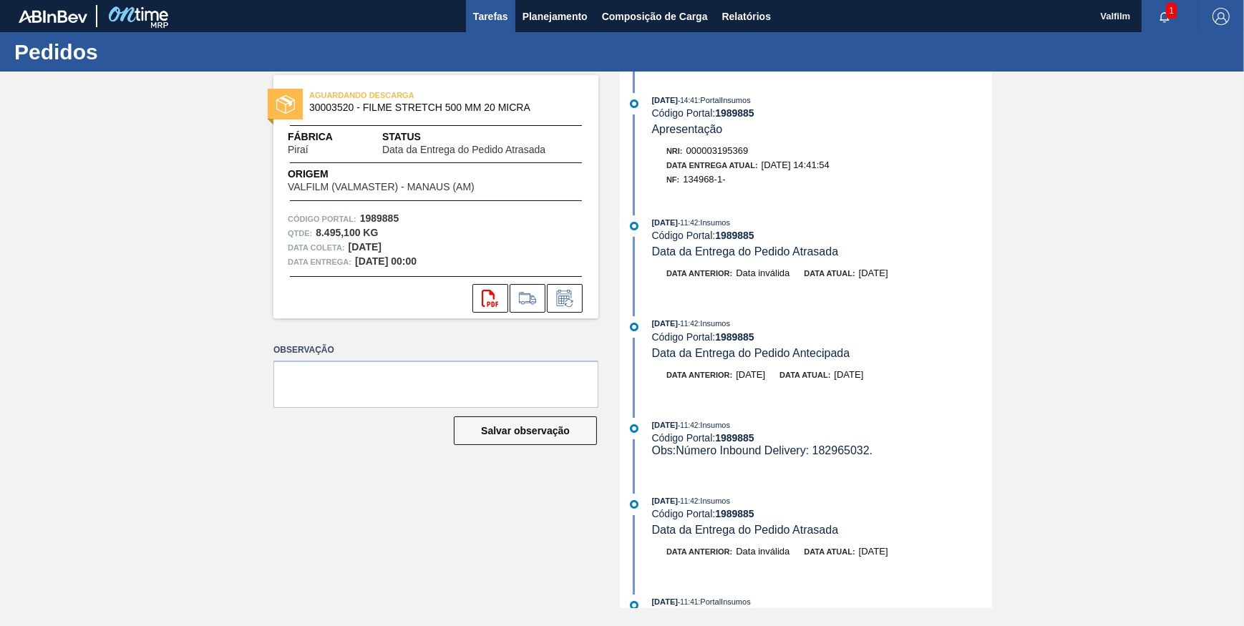
click at [492, 15] on span "Tarefas" at bounding box center [490, 16] width 35 height 17
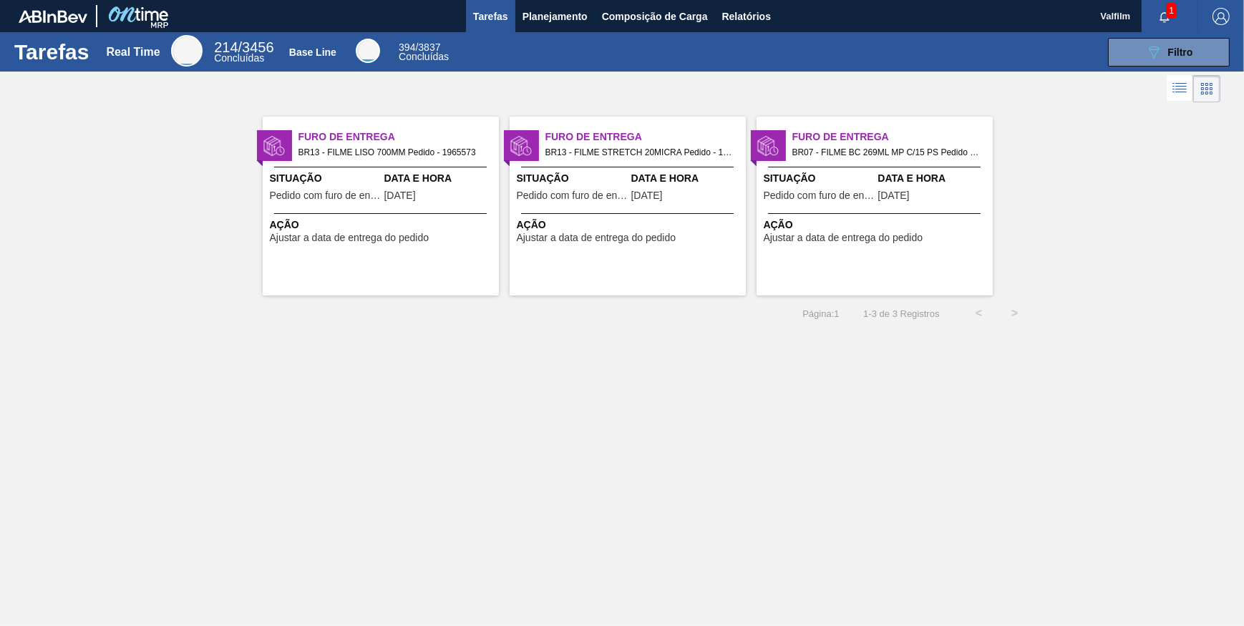
click at [845, 180] on span "Situação" at bounding box center [819, 178] width 111 height 15
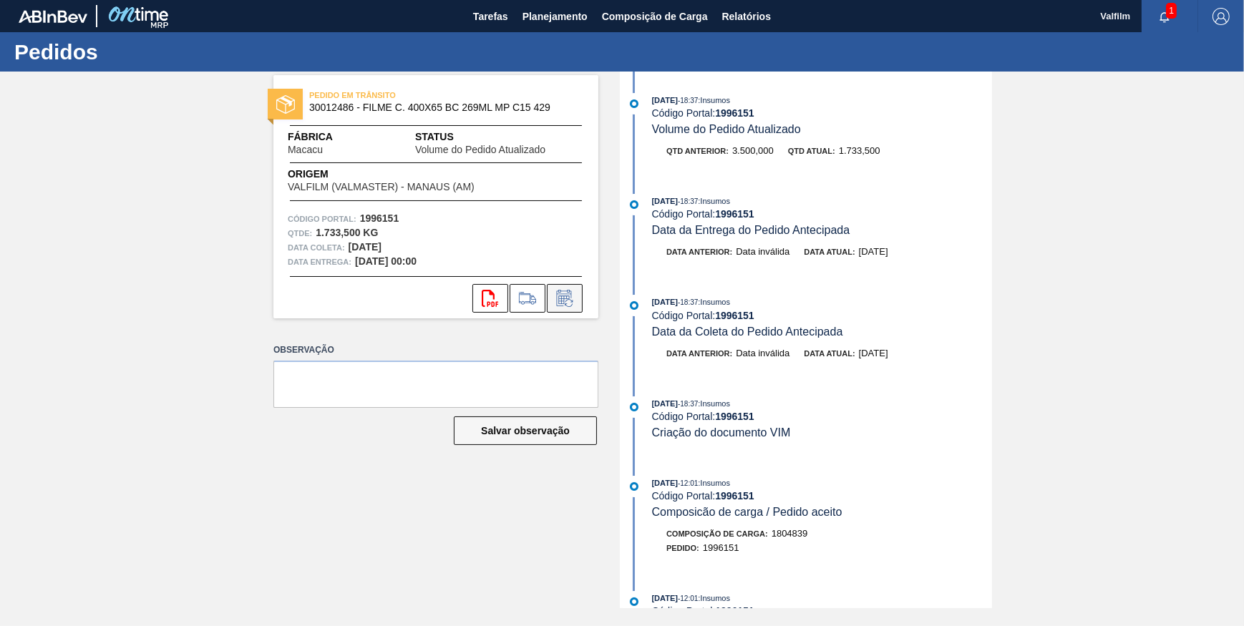
click at [576, 301] on button at bounding box center [565, 298] width 36 height 29
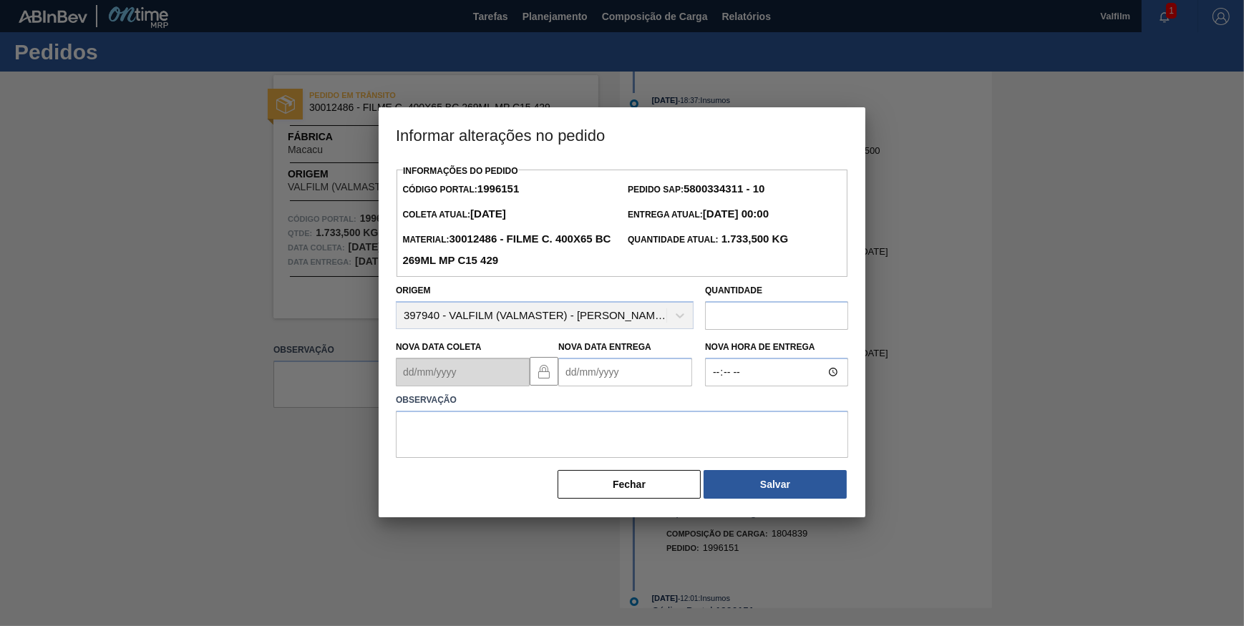
click at [606, 364] on Entrega1996151 "Nova Data Entrega" at bounding box center [625, 372] width 134 height 29
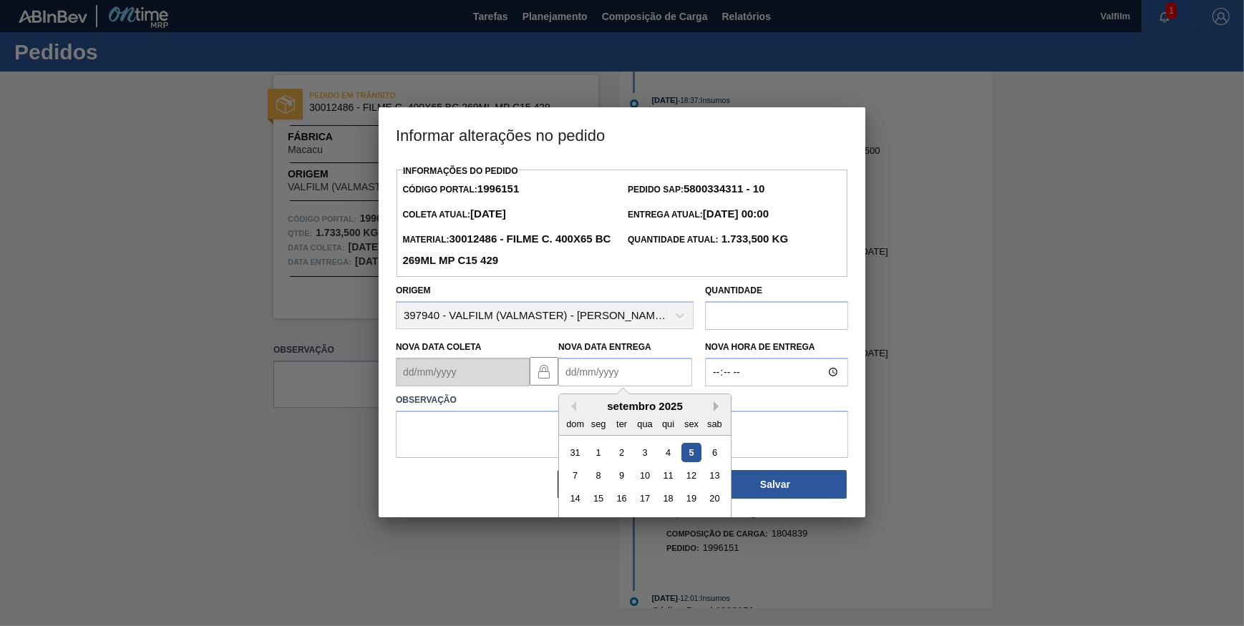
click at [714, 409] on button "Next Month" at bounding box center [719, 407] width 10 height 10
click at [681, 448] on div "28 29 30 1 2 3 4" at bounding box center [644, 452] width 162 height 23
click at [691, 453] on div "3" at bounding box center [690, 452] width 19 height 19
type Entrega1996151 "[DATE]"
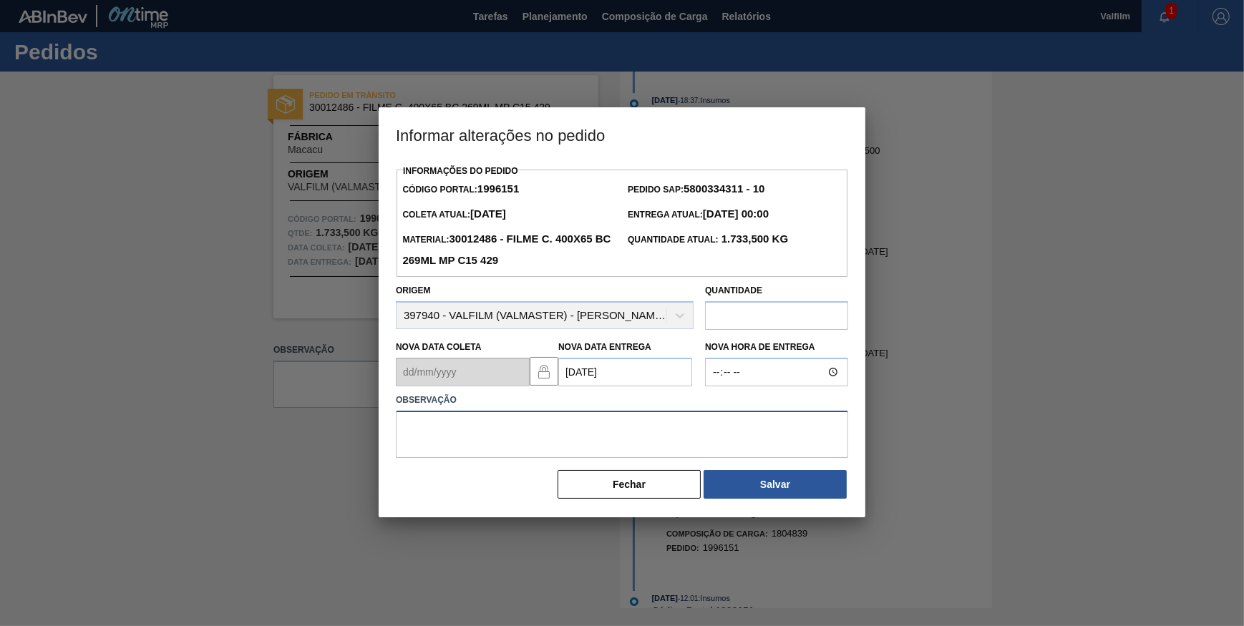
click at [667, 427] on textarea at bounding box center [622, 434] width 452 height 47
type textarea "DATA ORIGINAL"
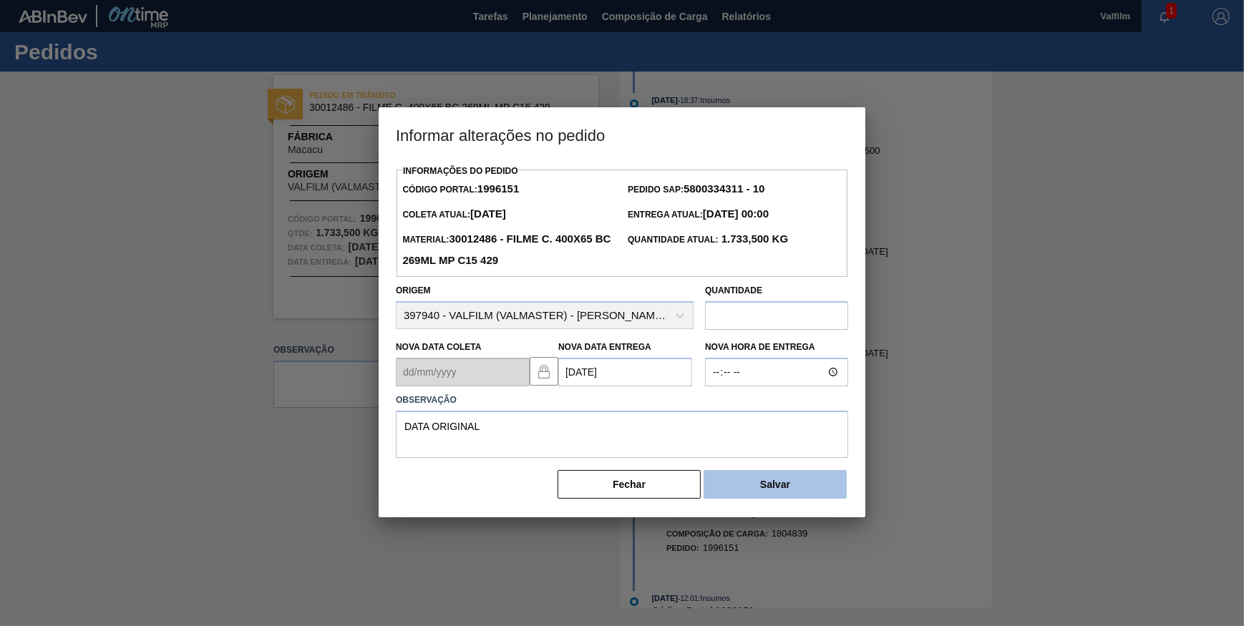
click at [806, 487] on button "Salvar" at bounding box center [775, 484] width 143 height 29
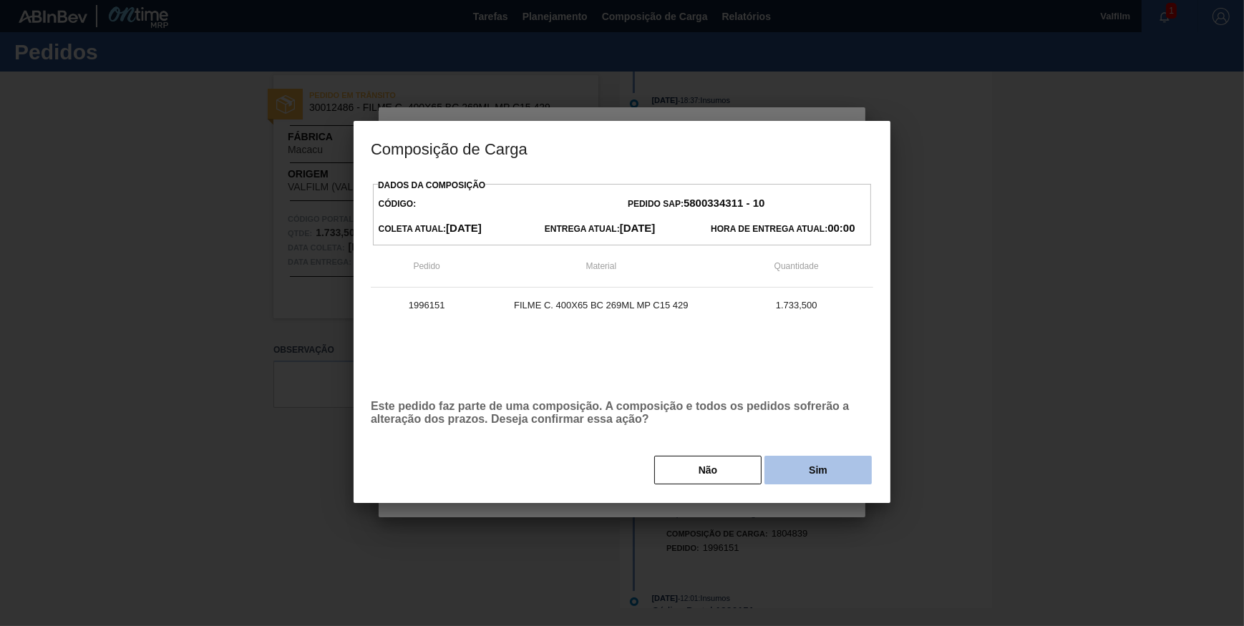
click at [829, 479] on button "Sim" at bounding box center [817, 470] width 107 height 29
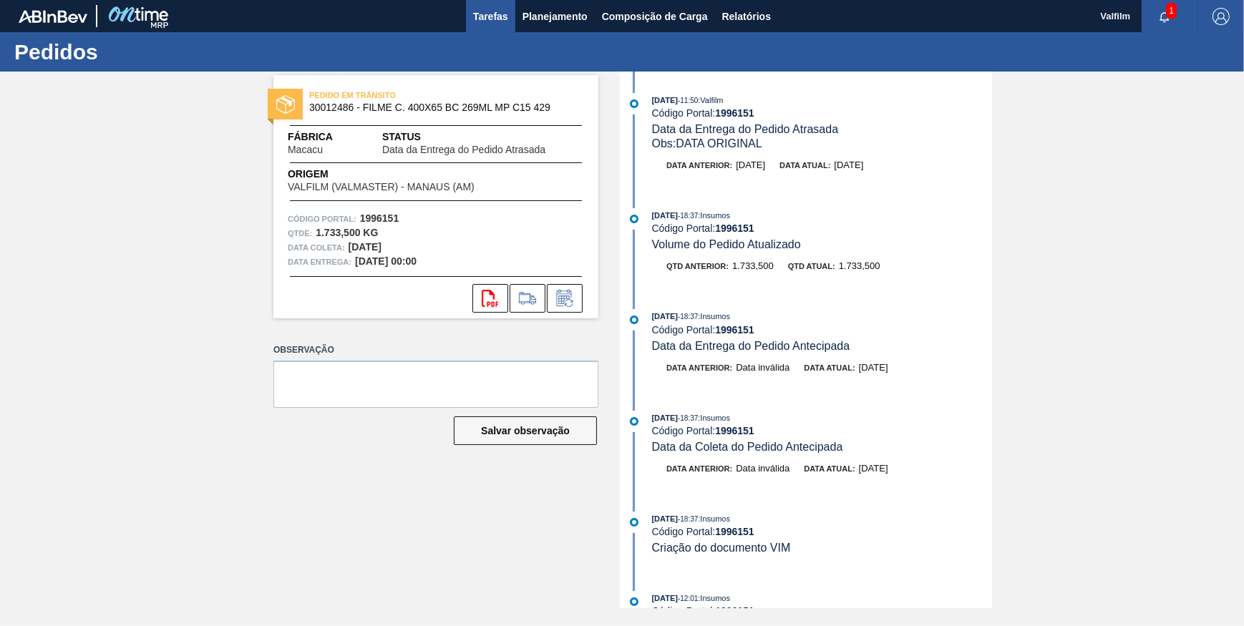
click at [480, 13] on span "Tarefas" at bounding box center [490, 16] width 35 height 17
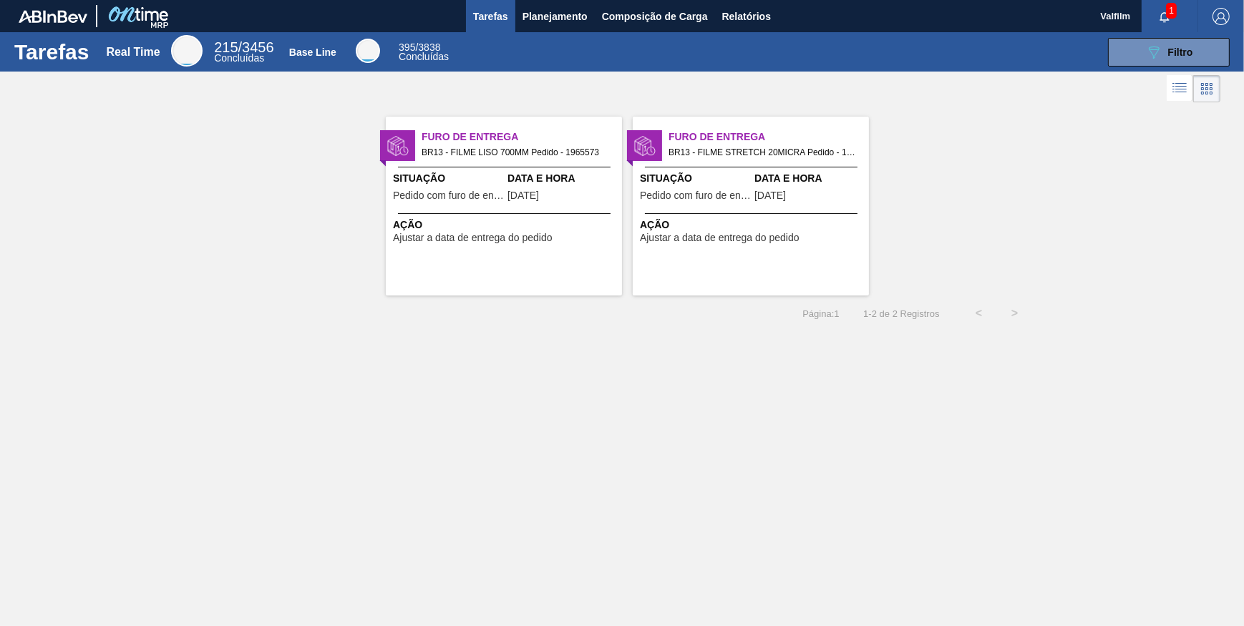
click at [1167, 14] on span "1" at bounding box center [1171, 11] width 11 height 16
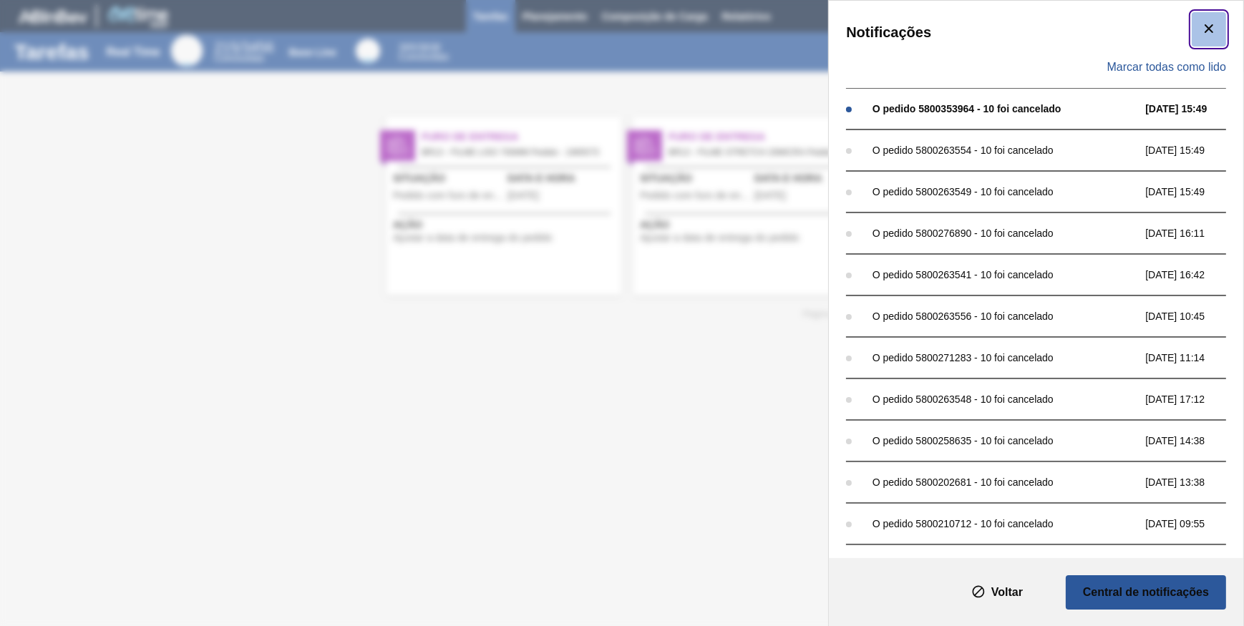
click at [1215, 33] on icon "botão de ícone" at bounding box center [1208, 28] width 17 height 17
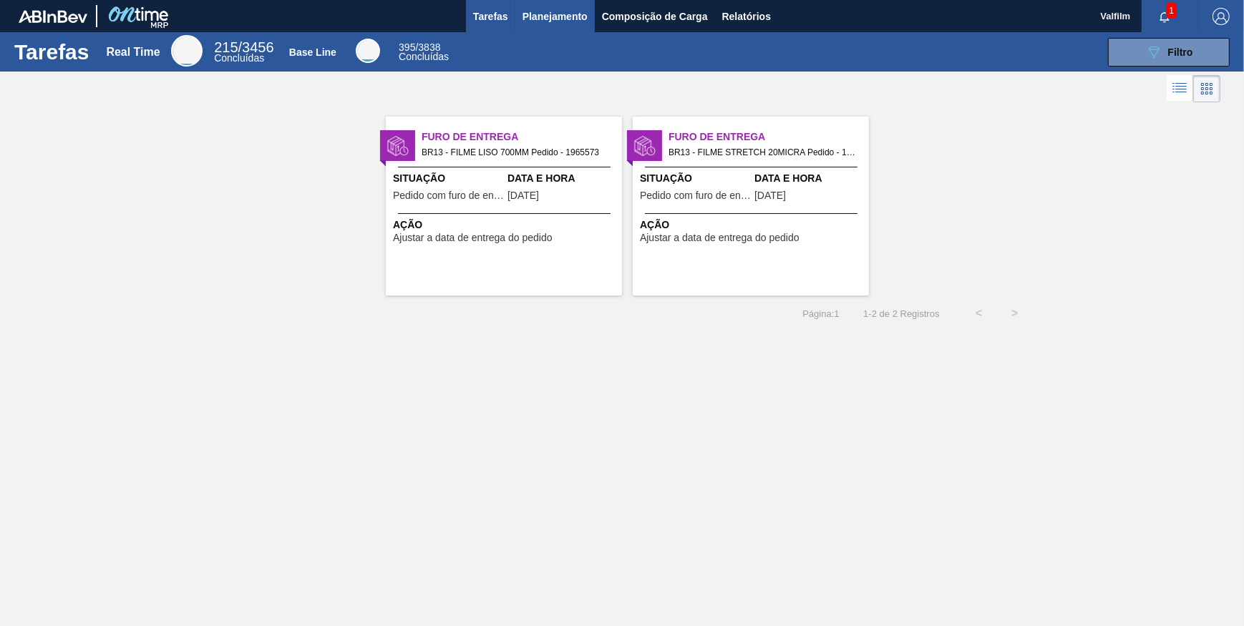
click at [541, 18] on span "Planejamento" at bounding box center [555, 16] width 65 height 17
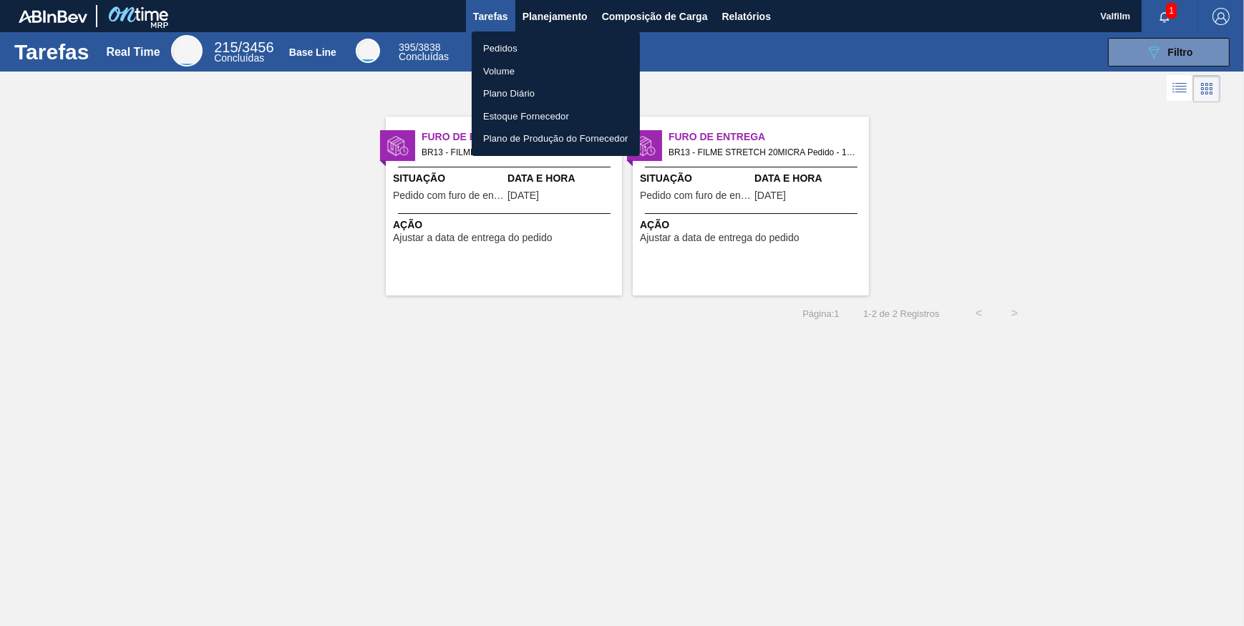
click at [532, 40] on li "Pedidos" at bounding box center [556, 48] width 168 height 23
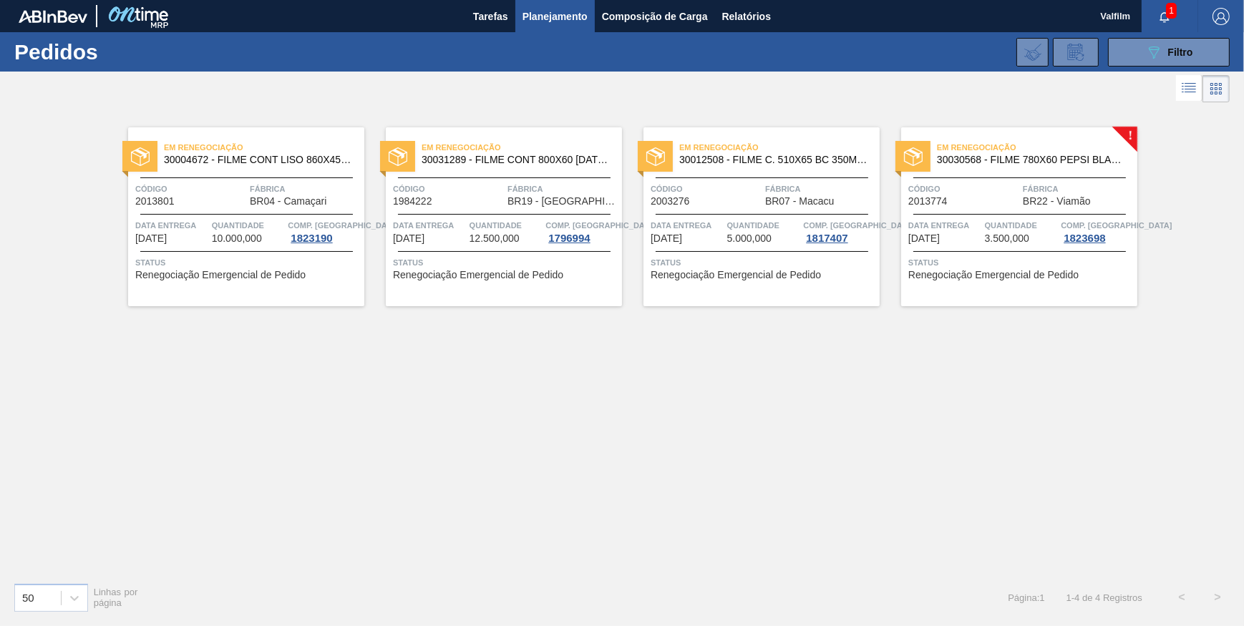
click at [1090, 176] on div "Em renegociação 30030568 - FILME 780X60 PEPSI BLACK NIV24 Código 2013774 Fábric…" at bounding box center [1019, 216] width 236 height 179
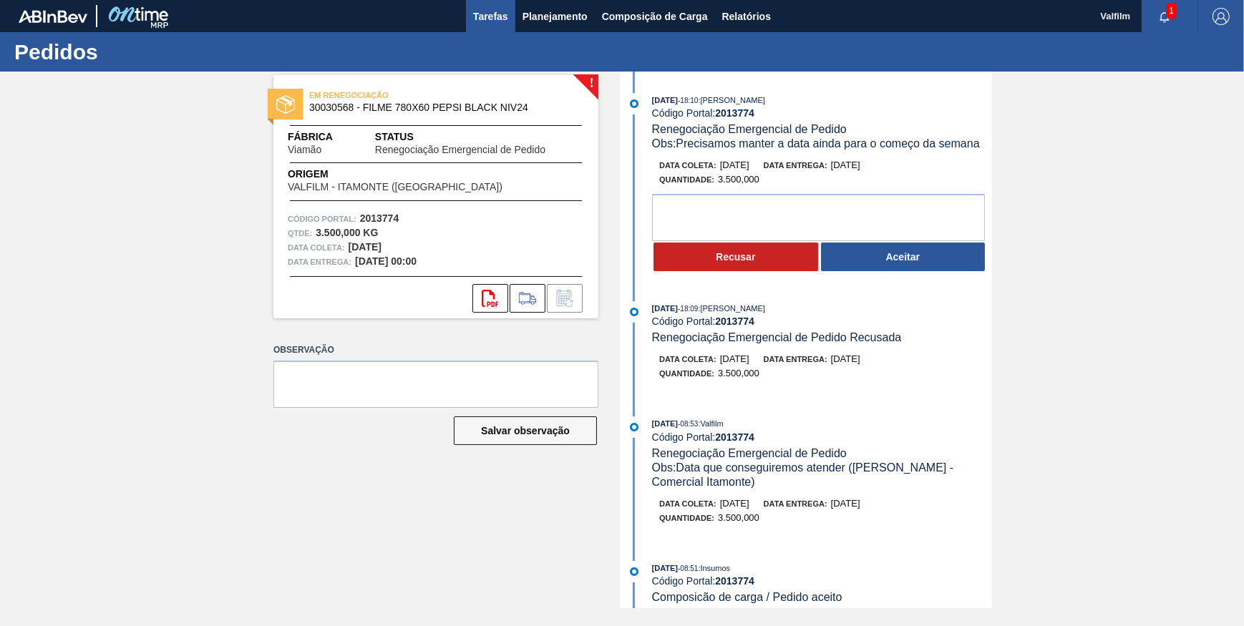
click at [490, 17] on span "Tarefas" at bounding box center [490, 16] width 35 height 17
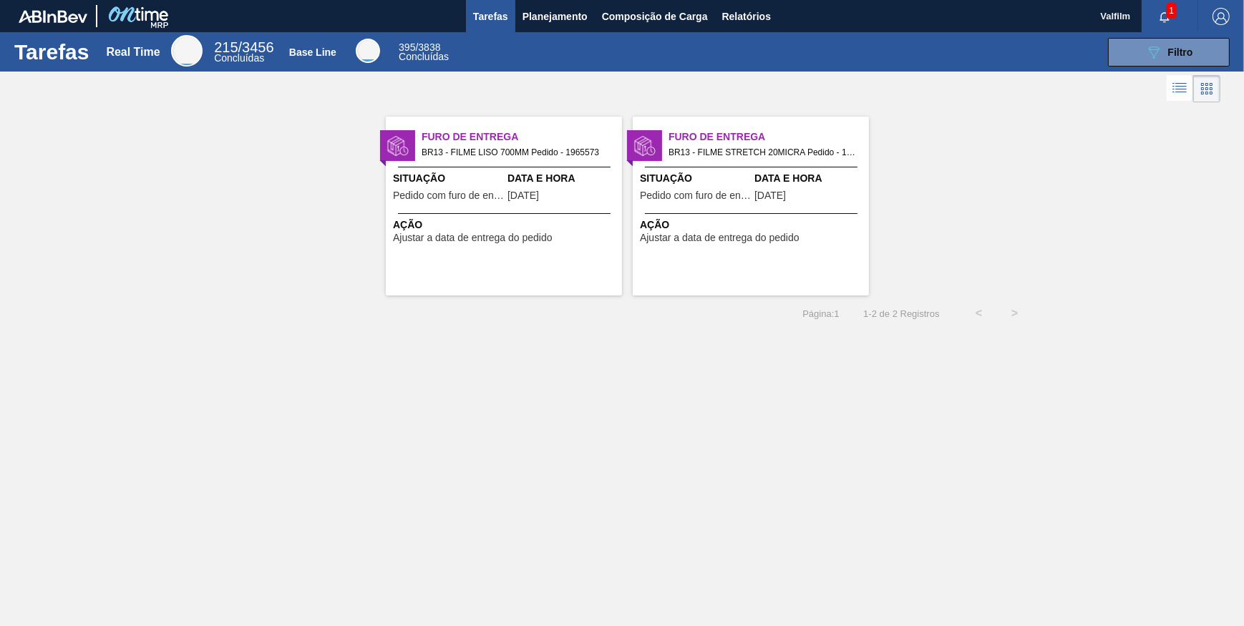
click at [467, 208] on div "Furo de Entrega BR13 - FILME LISO 700MM Pedido - 1965573 Situação Pedido com fu…" at bounding box center [504, 206] width 236 height 179
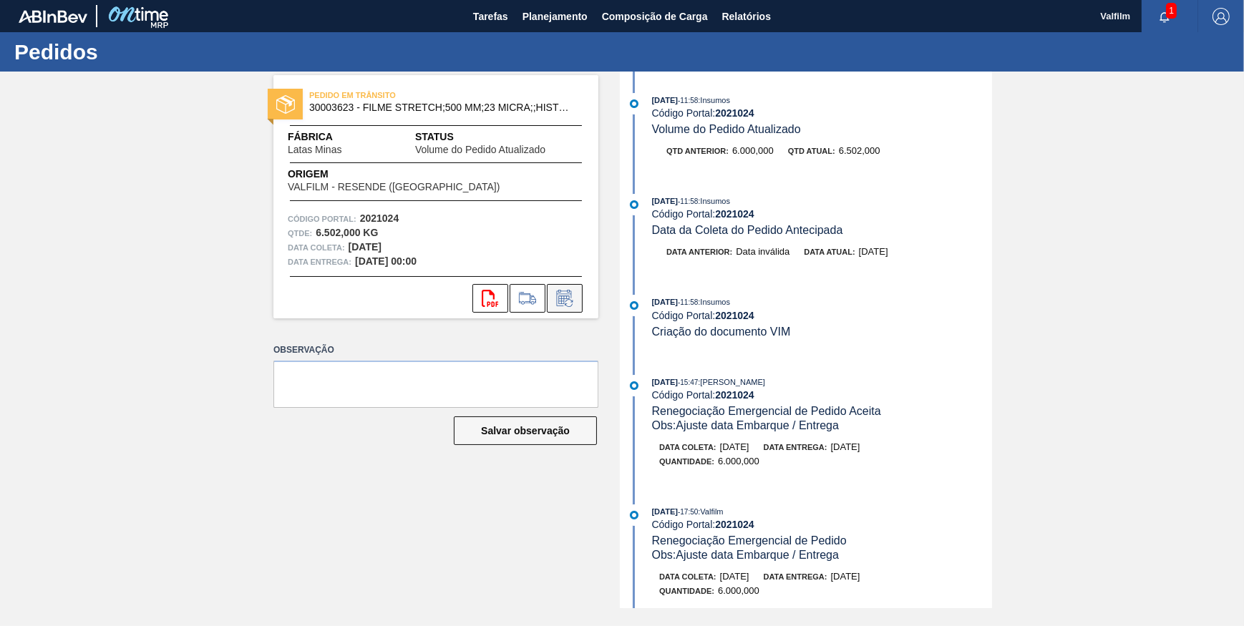
click at [566, 298] on icon at bounding box center [563, 300] width 11 height 9
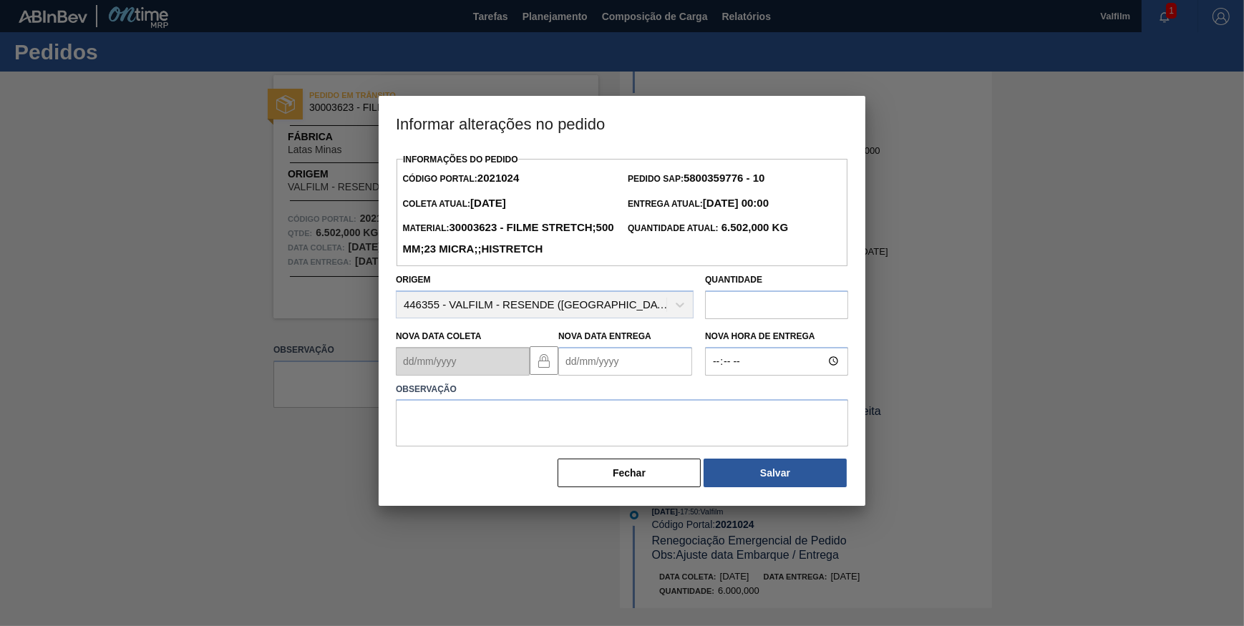
click at [611, 376] on Entrega2021024 "Nova Data Entrega" at bounding box center [625, 361] width 134 height 29
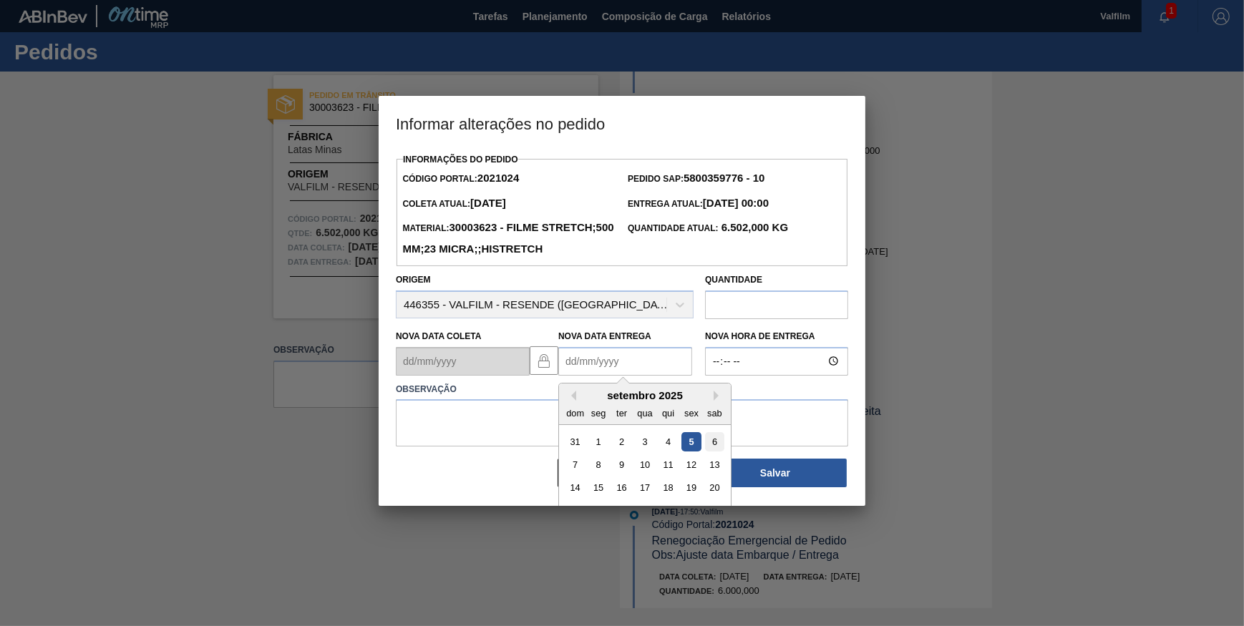
click at [712, 451] on div "6" at bounding box center [714, 441] width 19 height 19
type Entrega2021024 "06/09/2025"
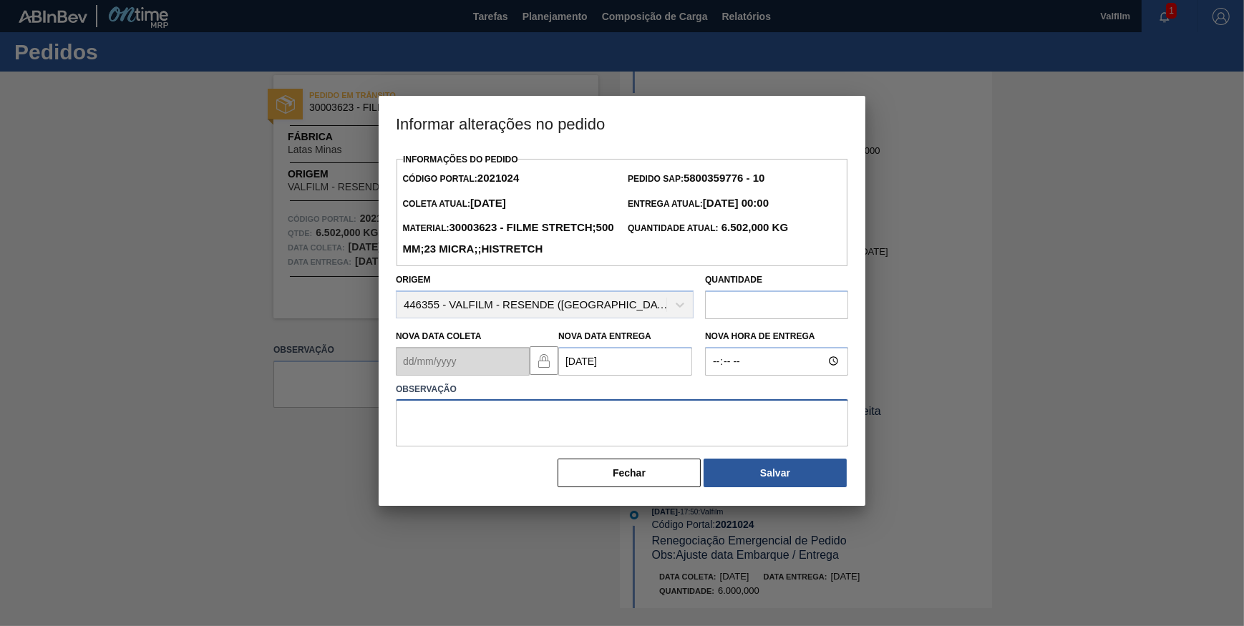
click at [644, 434] on textarea at bounding box center [622, 422] width 452 height 47
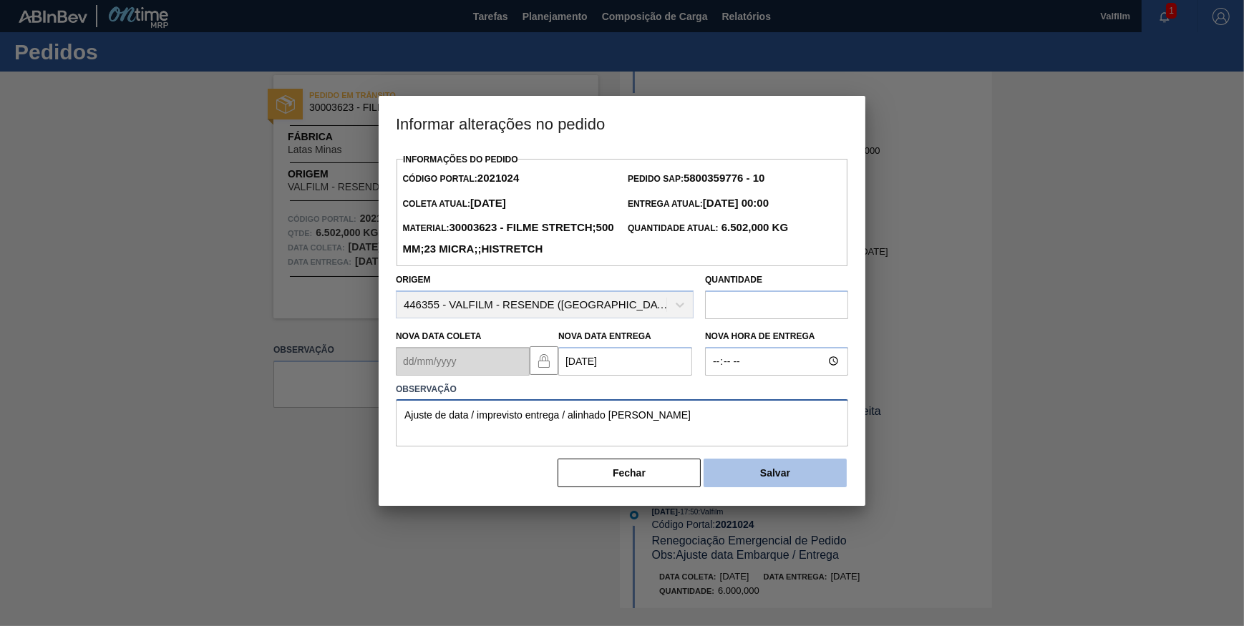
type textarea "Ajuste de data / imprevisto entrega / alinhado Douglas Santana"
click at [753, 487] on button "Salvar" at bounding box center [775, 473] width 143 height 29
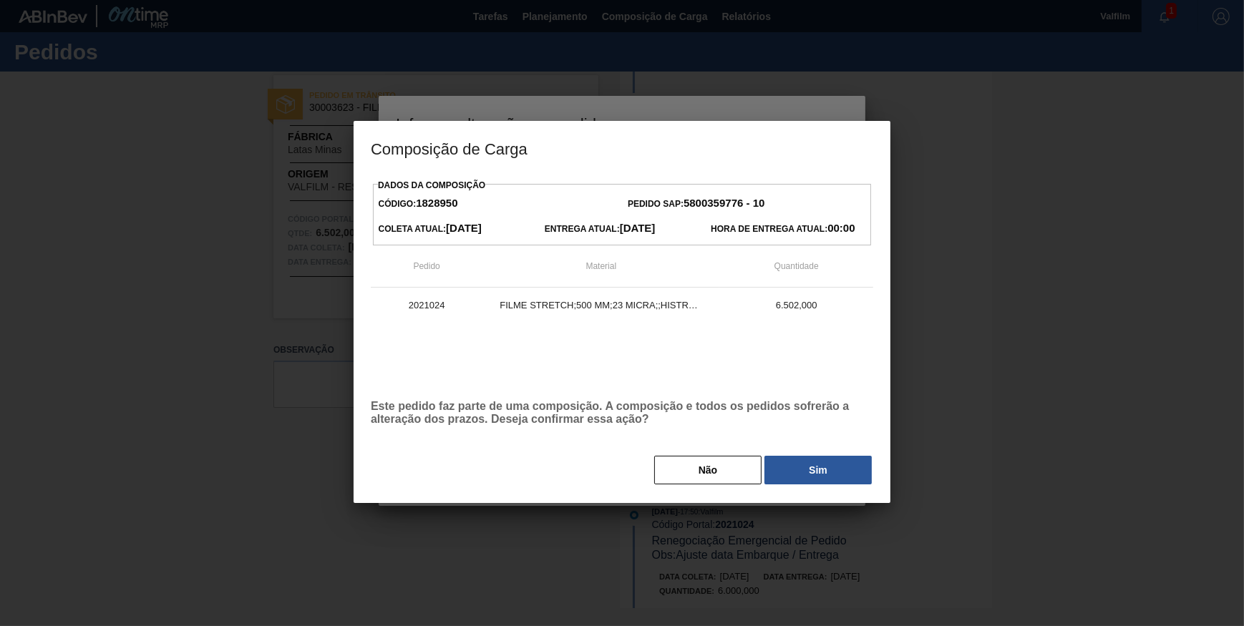
click at [816, 481] on button "Sim" at bounding box center [817, 470] width 107 height 29
